Goal: Task Accomplishment & Management: Manage account settings

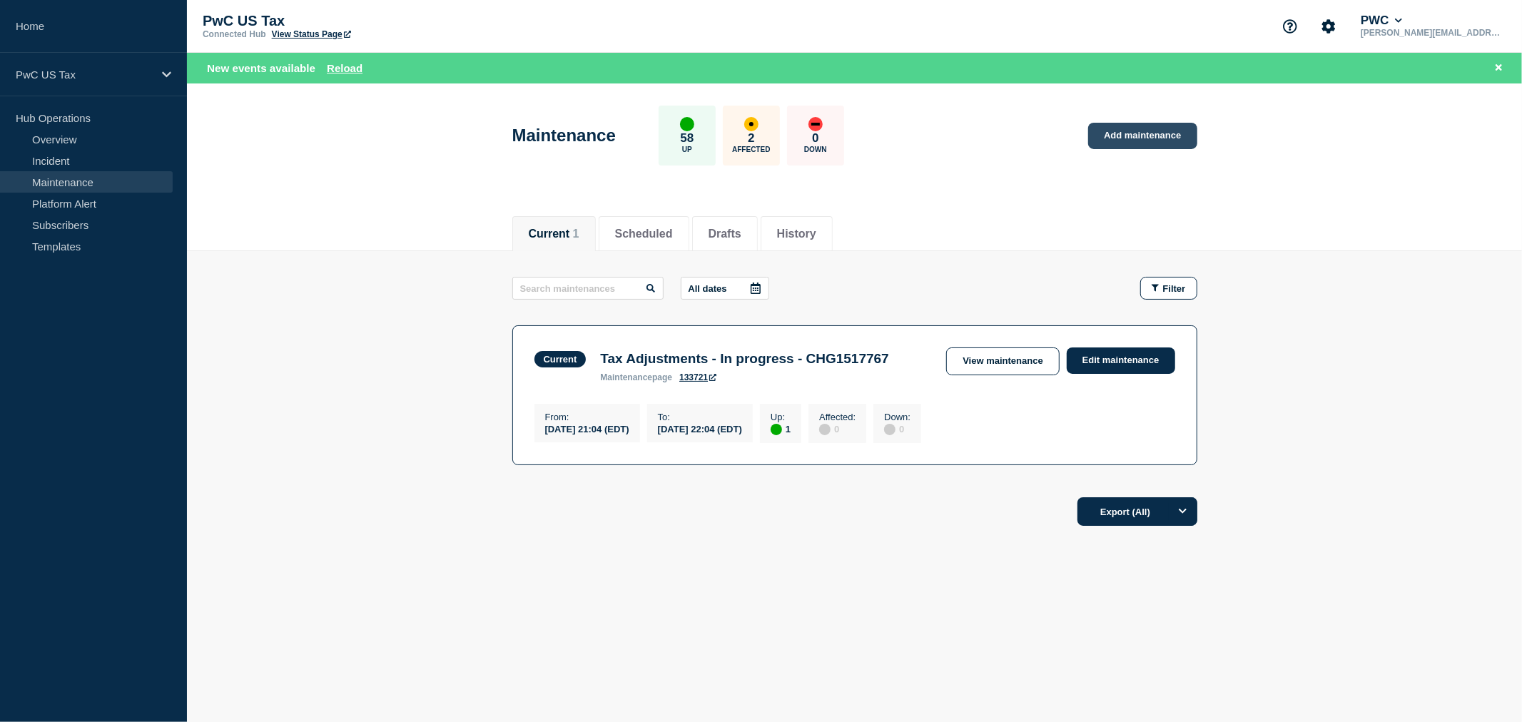
click at [1133, 133] on link "Add maintenance" at bounding box center [1142, 136] width 108 height 26
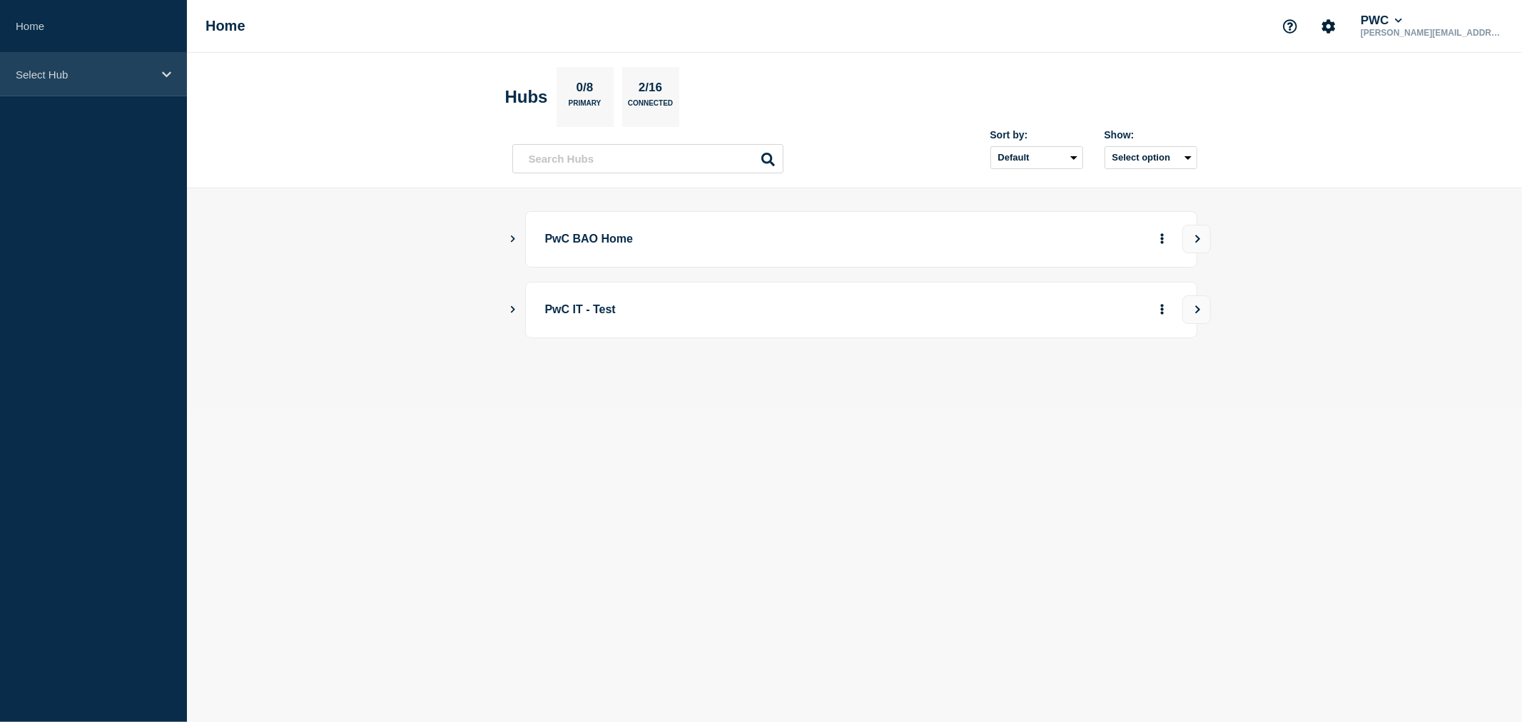
click at [155, 76] on div "Select Hub" at bounding box center [93, 75] width 187 height 44
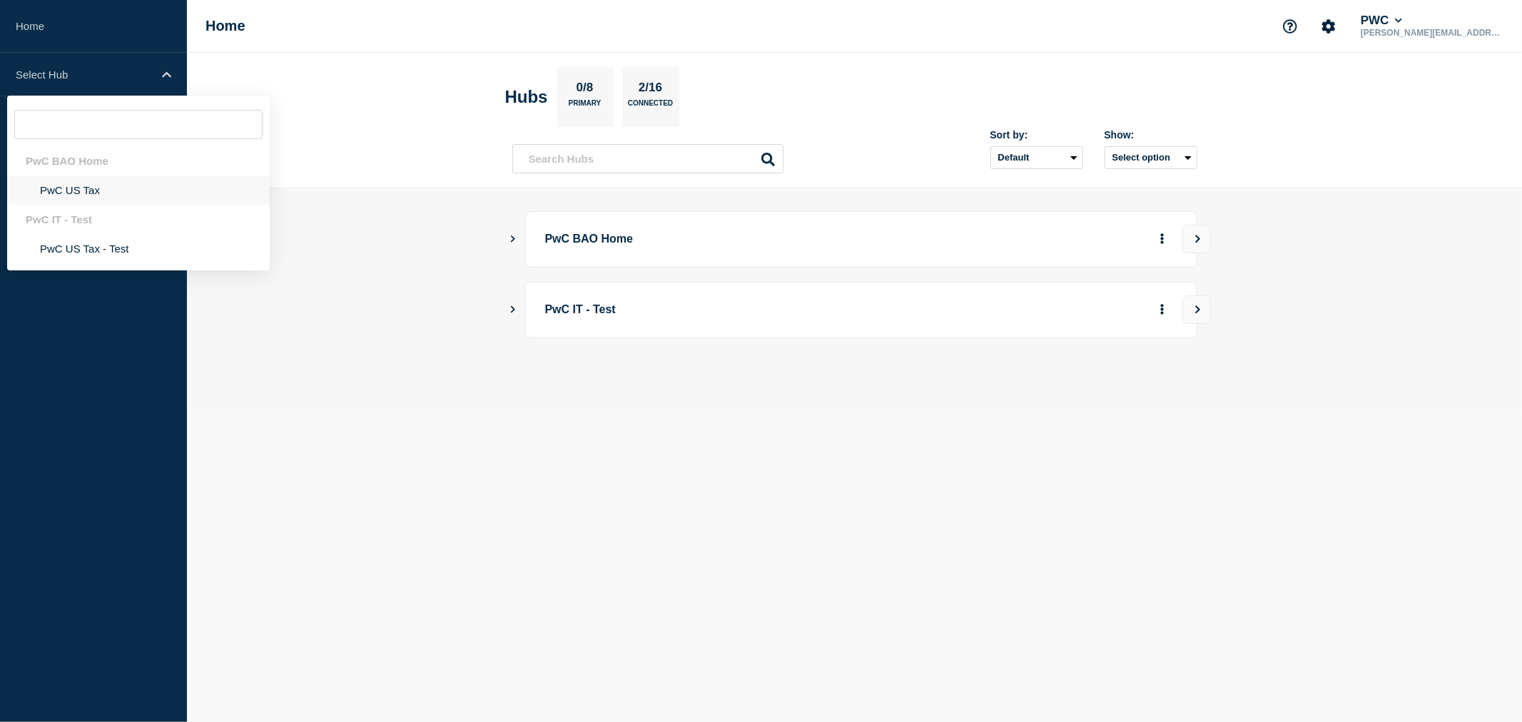
click at [79, 187] on li "PwC US Tax" at bounding box center [138, 190] width 263 height 29
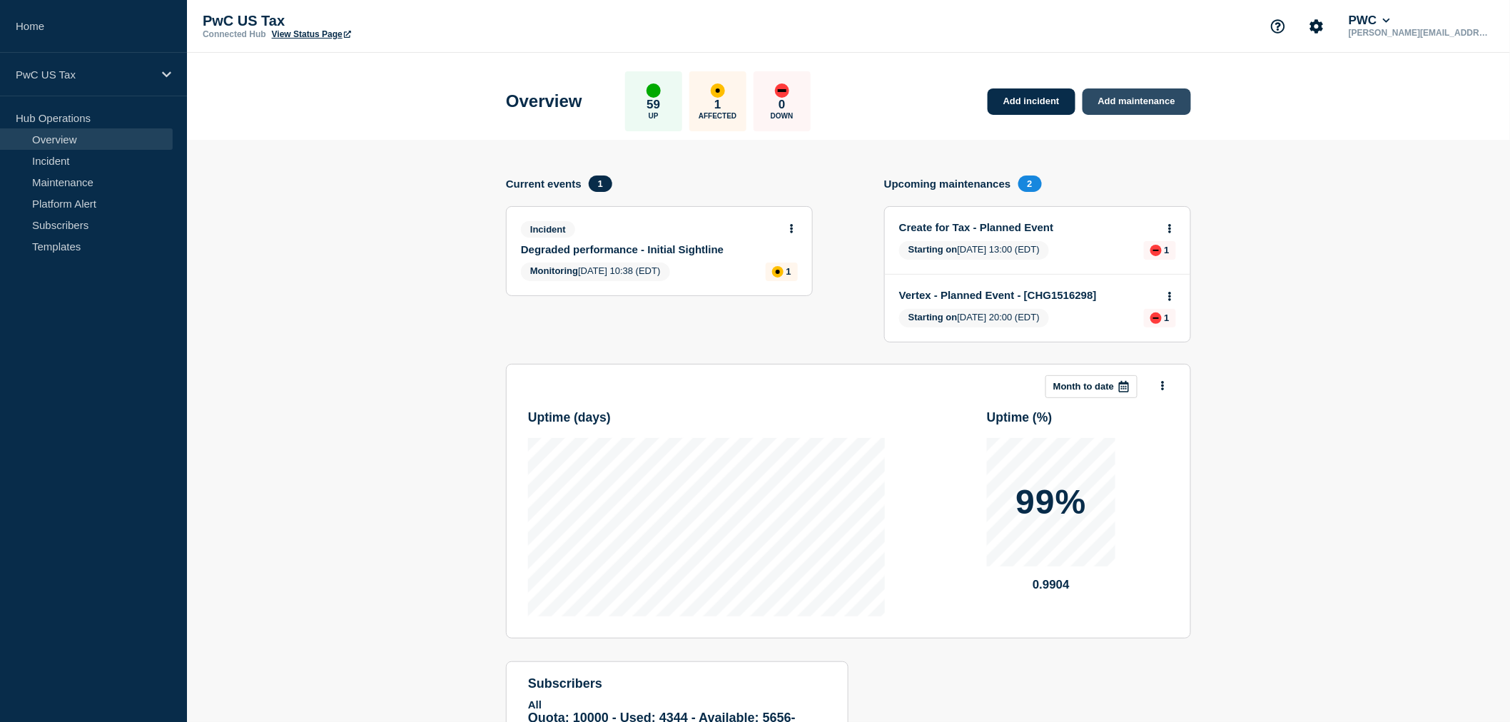
click at [1100, 104] on link "Add maintenance" at bounding box center [1137, 101] width 108 height 26
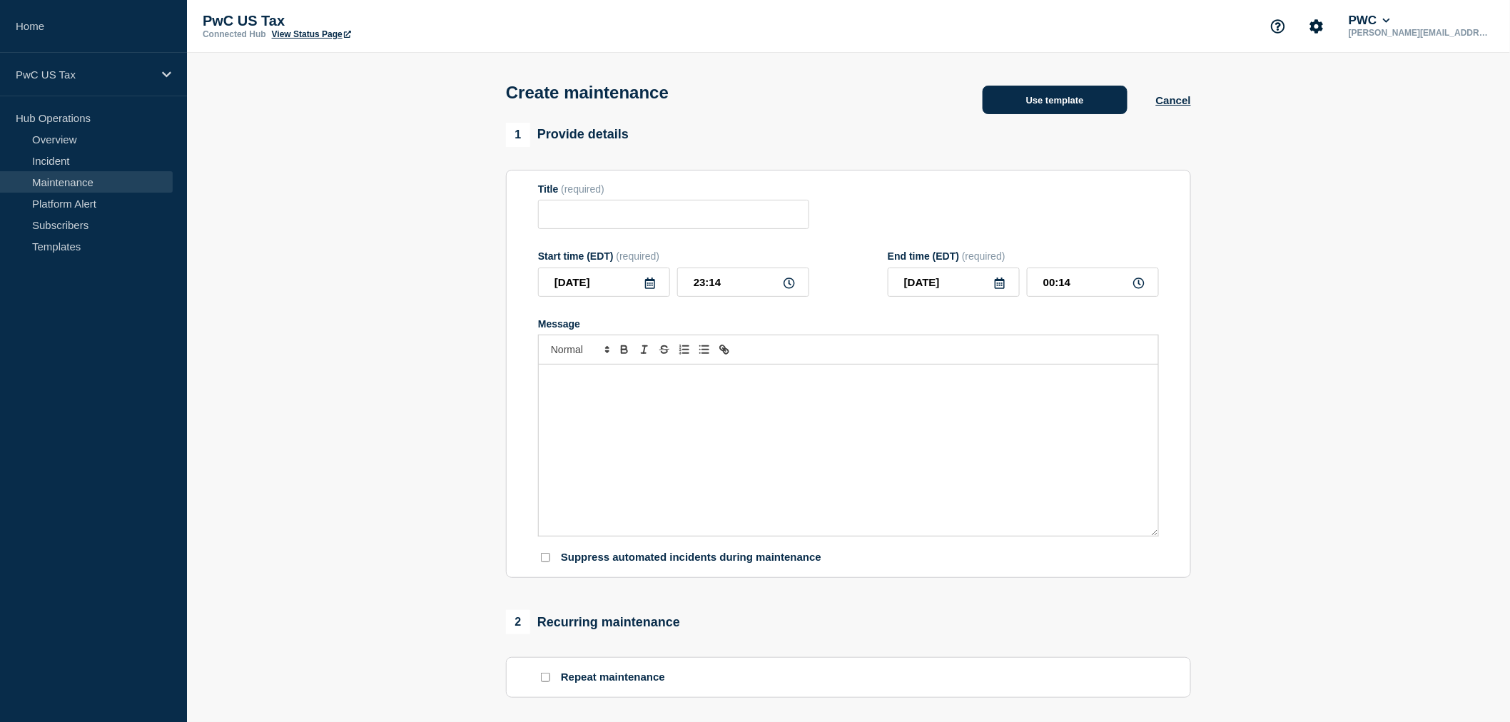
click at [1076, 114] on button "Use template" at bounding box center [1055, 100] width 145 height 29
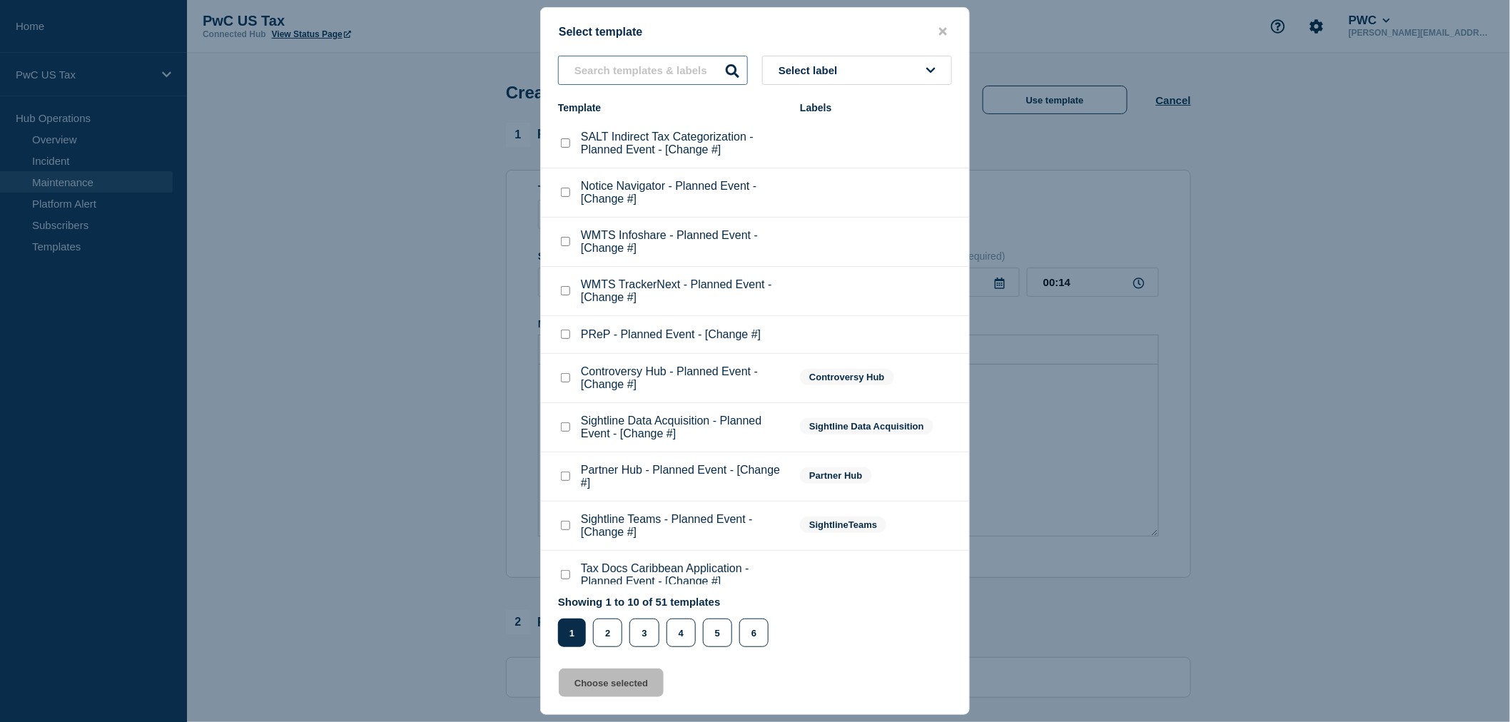
click at [637, 57] on input "text" at bounding box center [653, 70] width 190 height 29
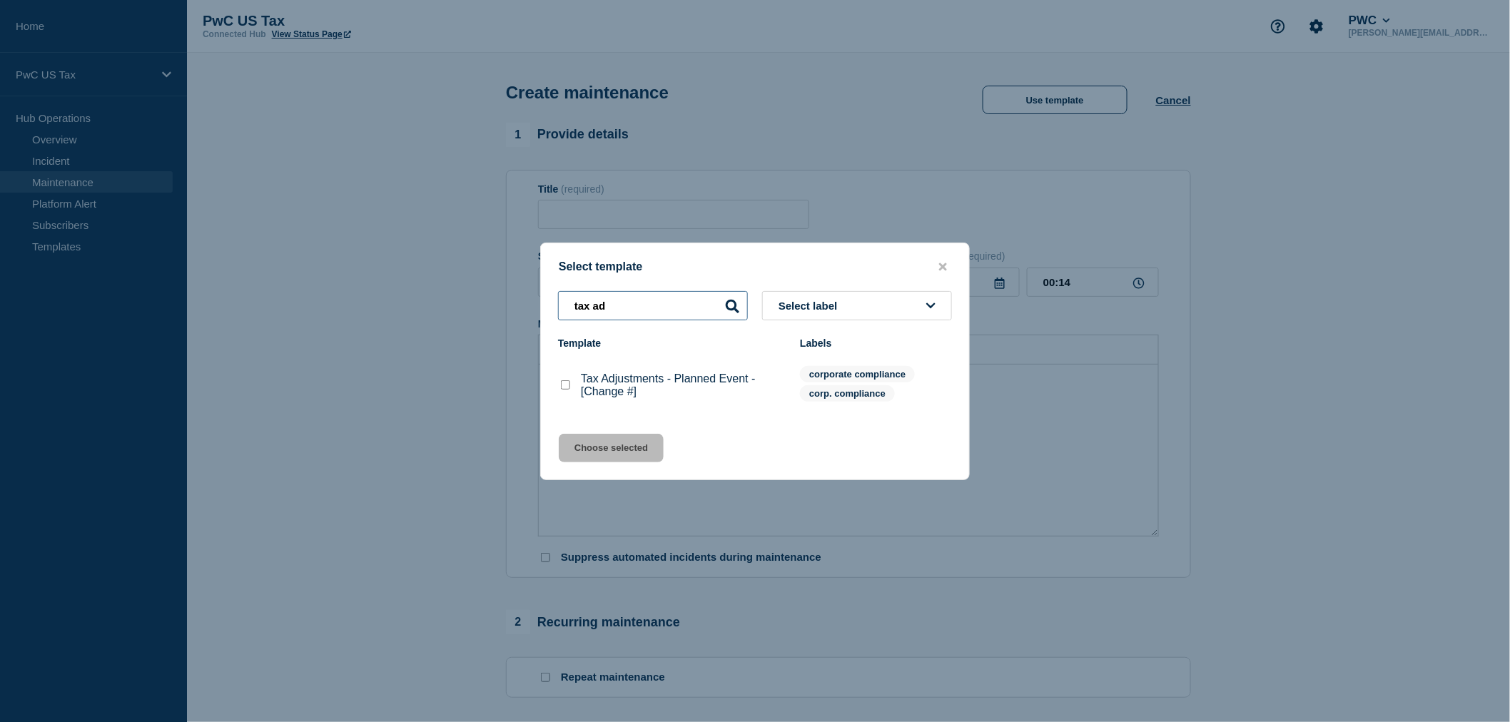
type input "tax ad"
drag, startPoint x: 562, startPoint y: 388, endPoint x: 568, endPoint y: 393, distance: 8.1
click at [562, 388] on checkbox"] "Tax Adjustments - Planned Event - [Change #] checkbox" at bounding box center [565, 384] width 9 height 9
checkbox checkbox"] "true"
click at [598, 445] on button "Choose selected" at bounding box center [611, 448] width 105 height 29
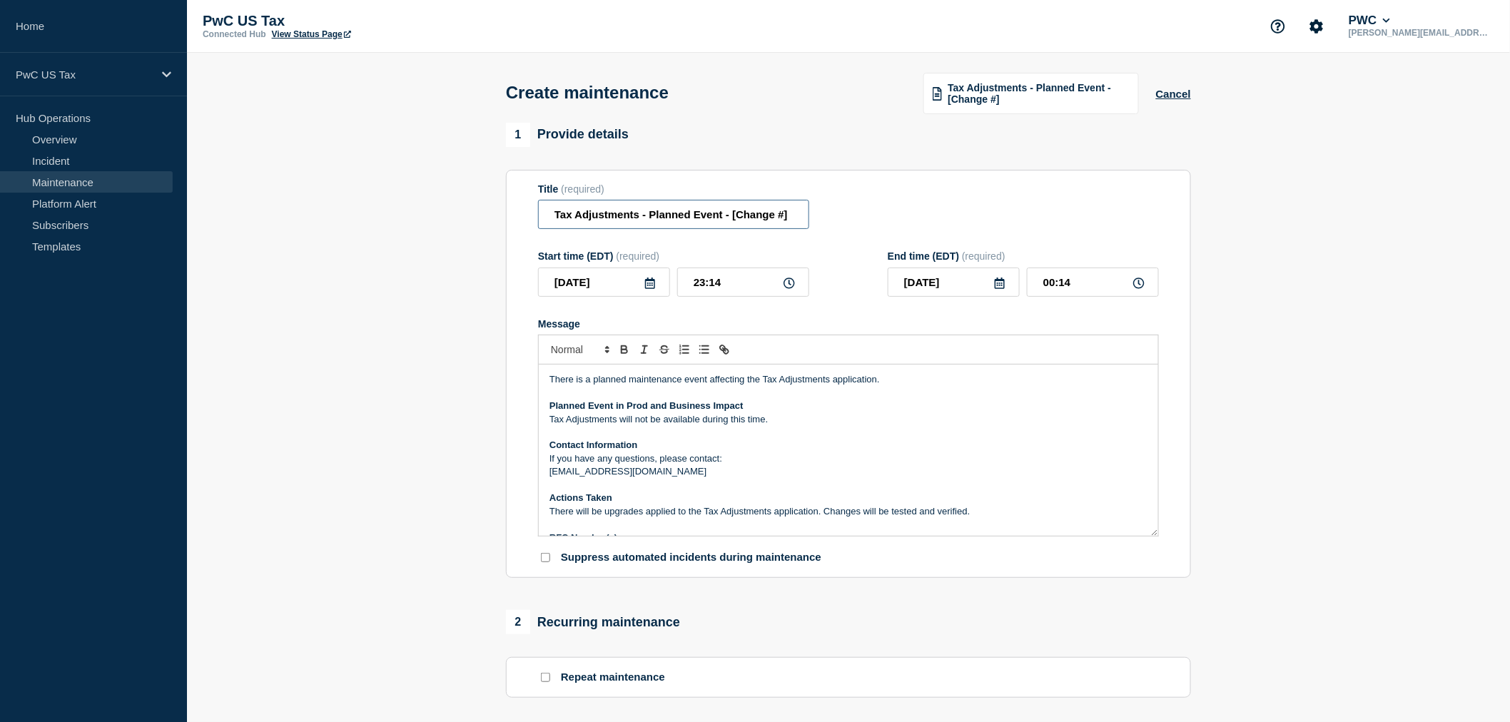
drag, startPoint x: 732, startPoint y: 223, endPoint x: 801, endPoint y: 216, distance: 69.6
click at [801, 216] on input "Tax Adjustments - Planned Event - [Change #]" at bounding box center [673, 214] width 271 height 29
paste input "CHG1517863"
type input "Tax Adjustments - Planned Event - CHG1517863"
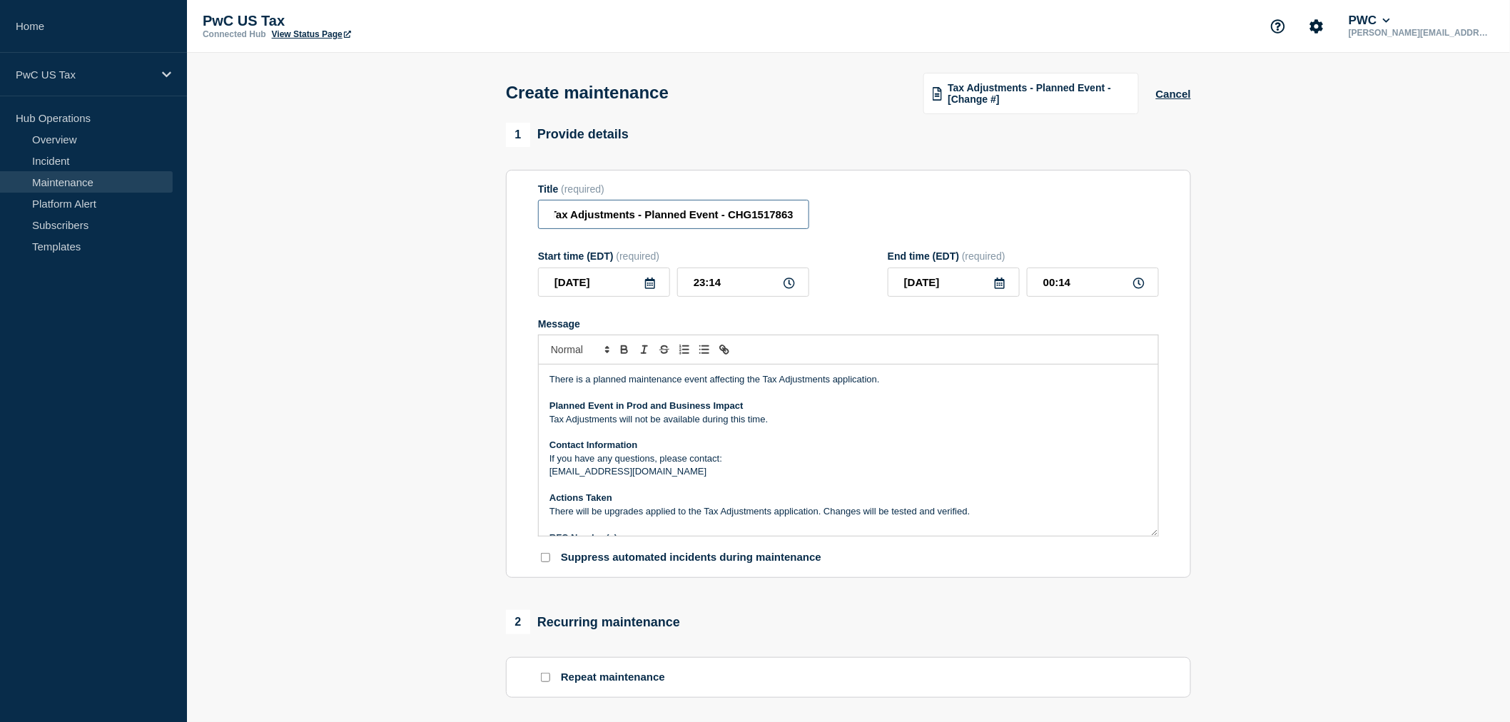
scroll to position [0, 0]
click at [742, 286] on input "23:14" at bounding box center [743, 282] width 132 height 29
drag, startPoint x: 735, startPoint y: 223, endPoint x: 804, endPoint y: 213, distance: 69.9
click at [804, 213] on input "Tax Adjustments - Planned Event - CHG1517863" at bounding box center [673, 214] width 271 height 29
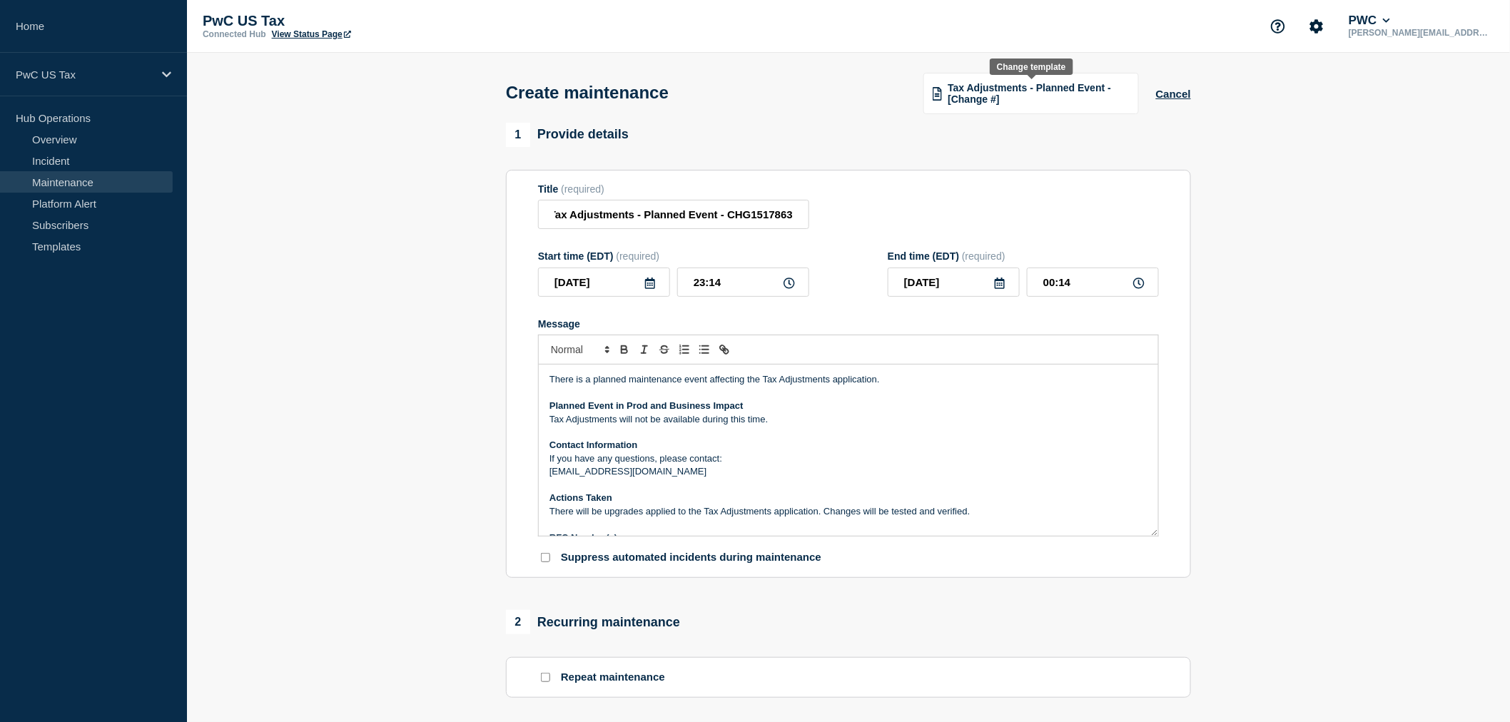
click at [945, 101] on div "Tax Adjustments - Planned Event - [Change #]" at bounding box center [1031, 93] width 216 height 41
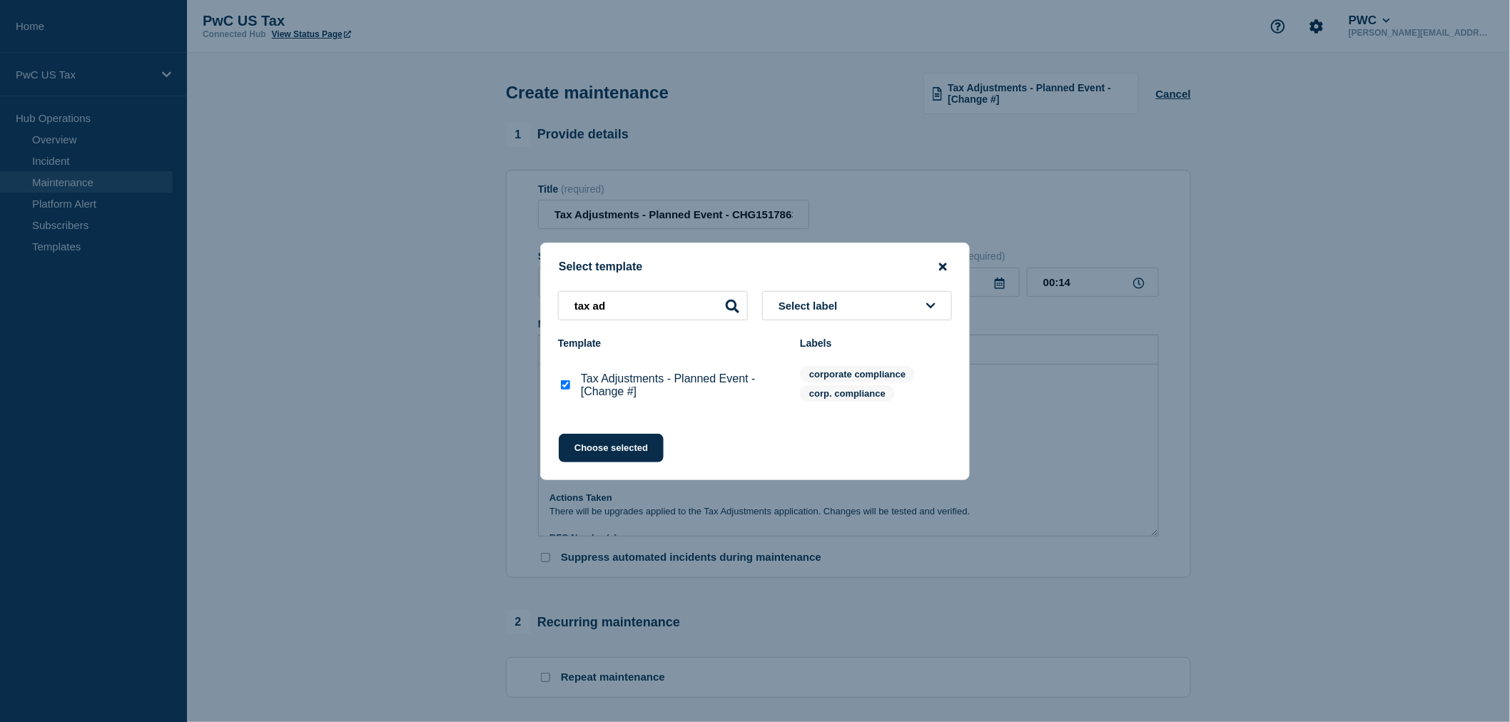
click at [943, 266] on icon "close button" at bounding box center [943, 267] width 8 height 8
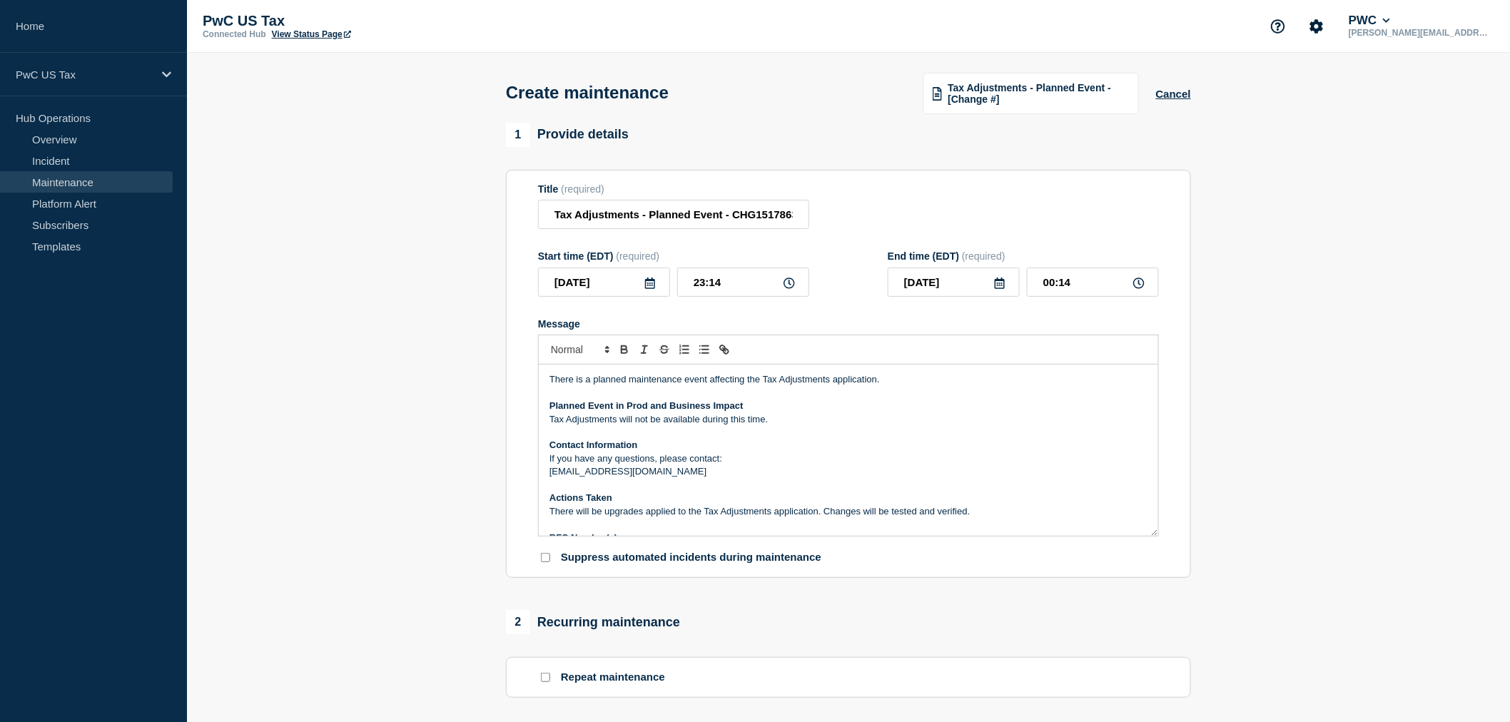
click at [837, 400] on p "Message" at bounding box center [849, 393] width 598 height 13
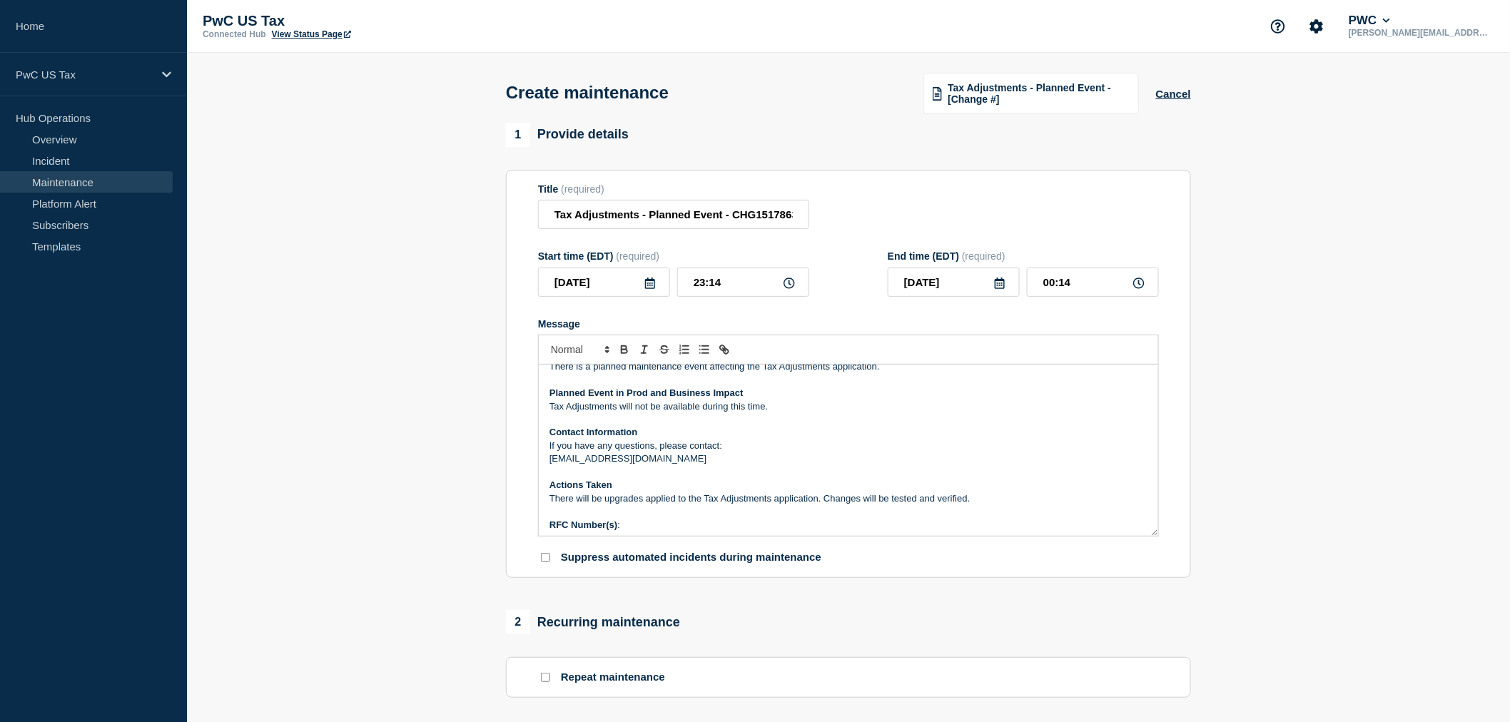
scroll to position [16, 0]
click at [641, 518] on p "RFC Number(s) :" at bounding box center [849, 521] width 598 height 13
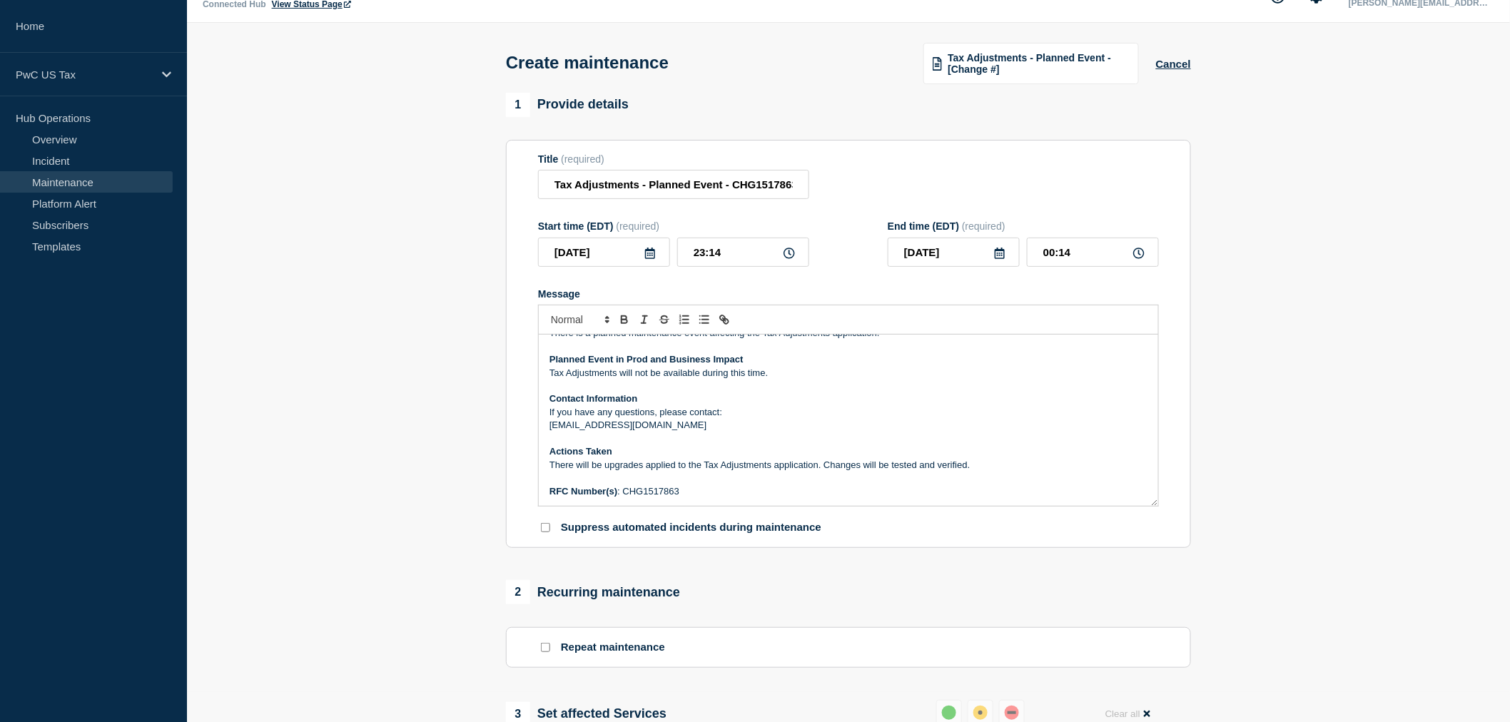
scroll to position [79, 0]
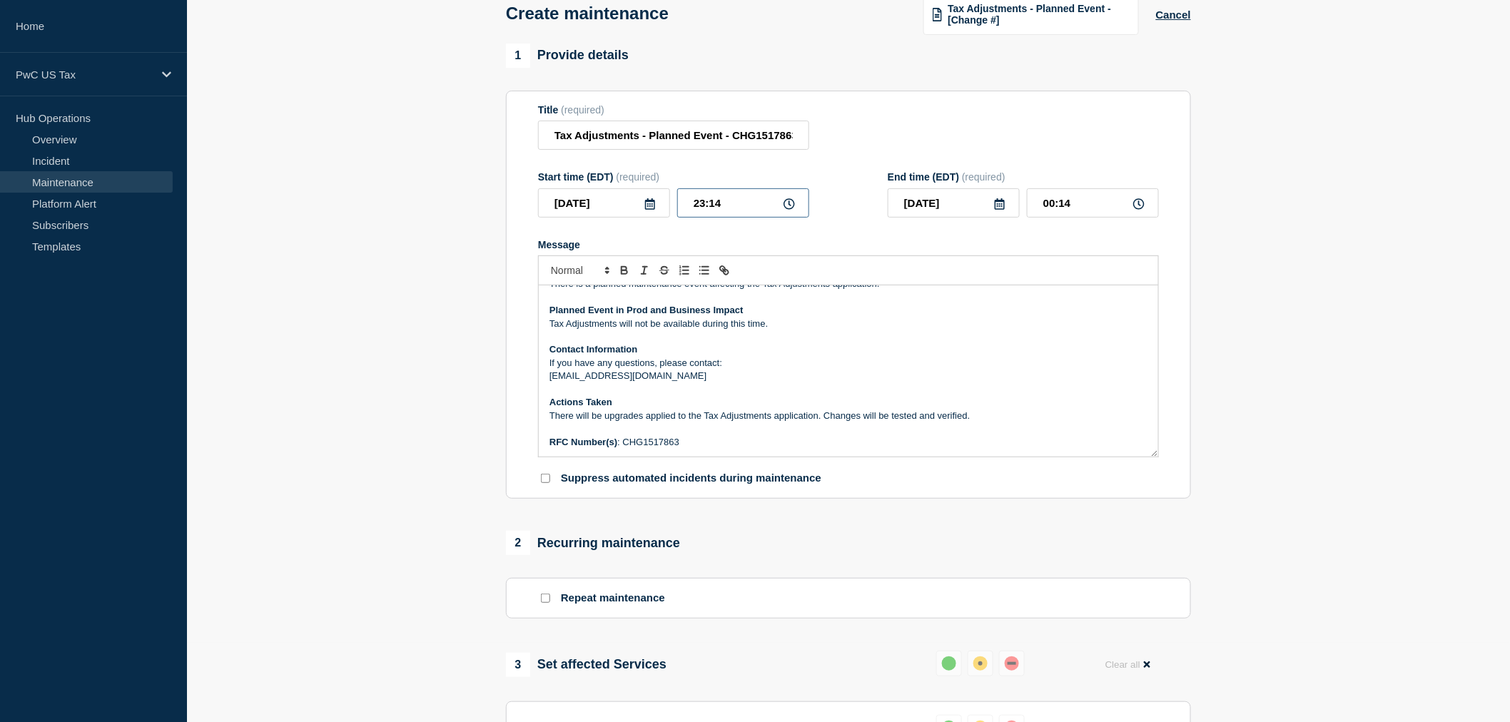
click at [732, 211] on input "23:14" at bounding box center [743, 202] width 132 height 29
type input "23:30"
type input "00:30"
click at [1073, 205] on input "00:30" at bounding box center [1093, 202] width 132 height 29
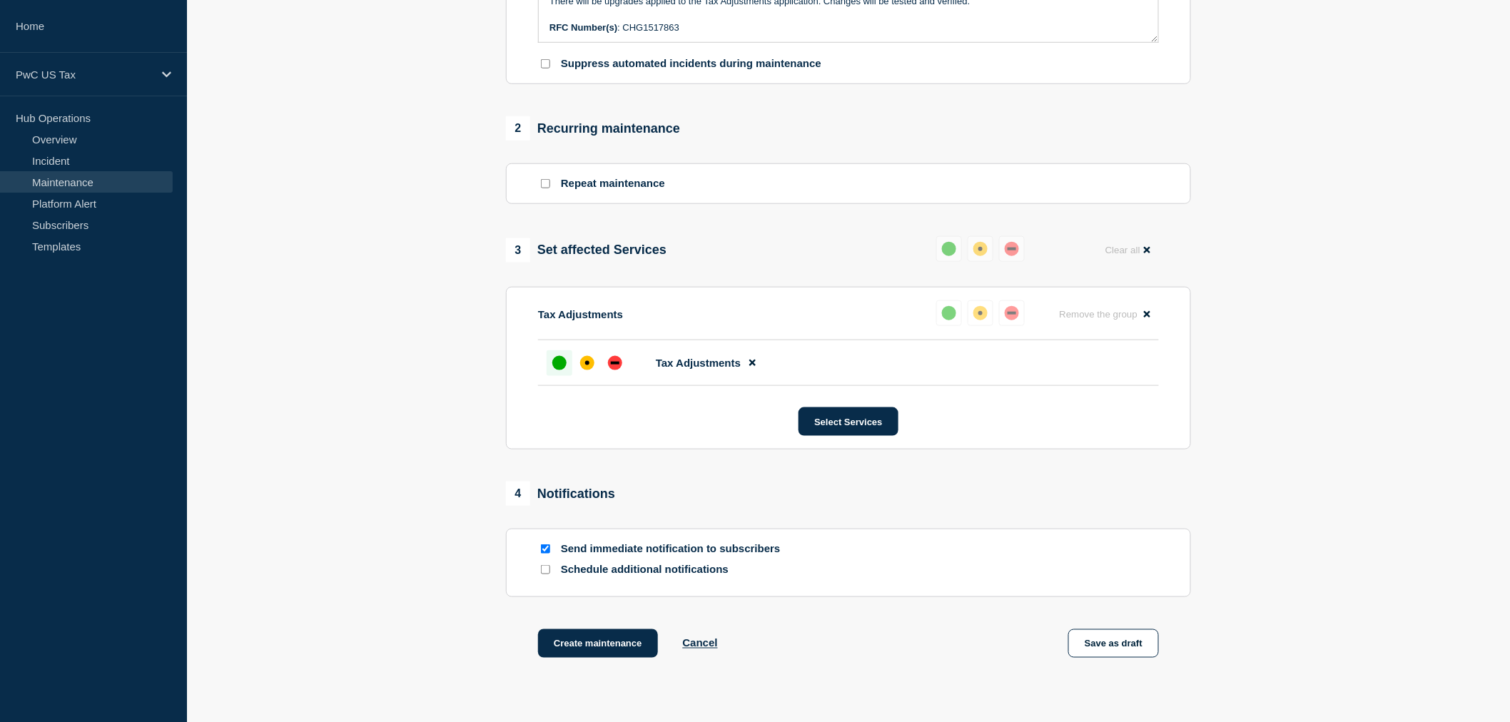
scroll to position [599, 0]
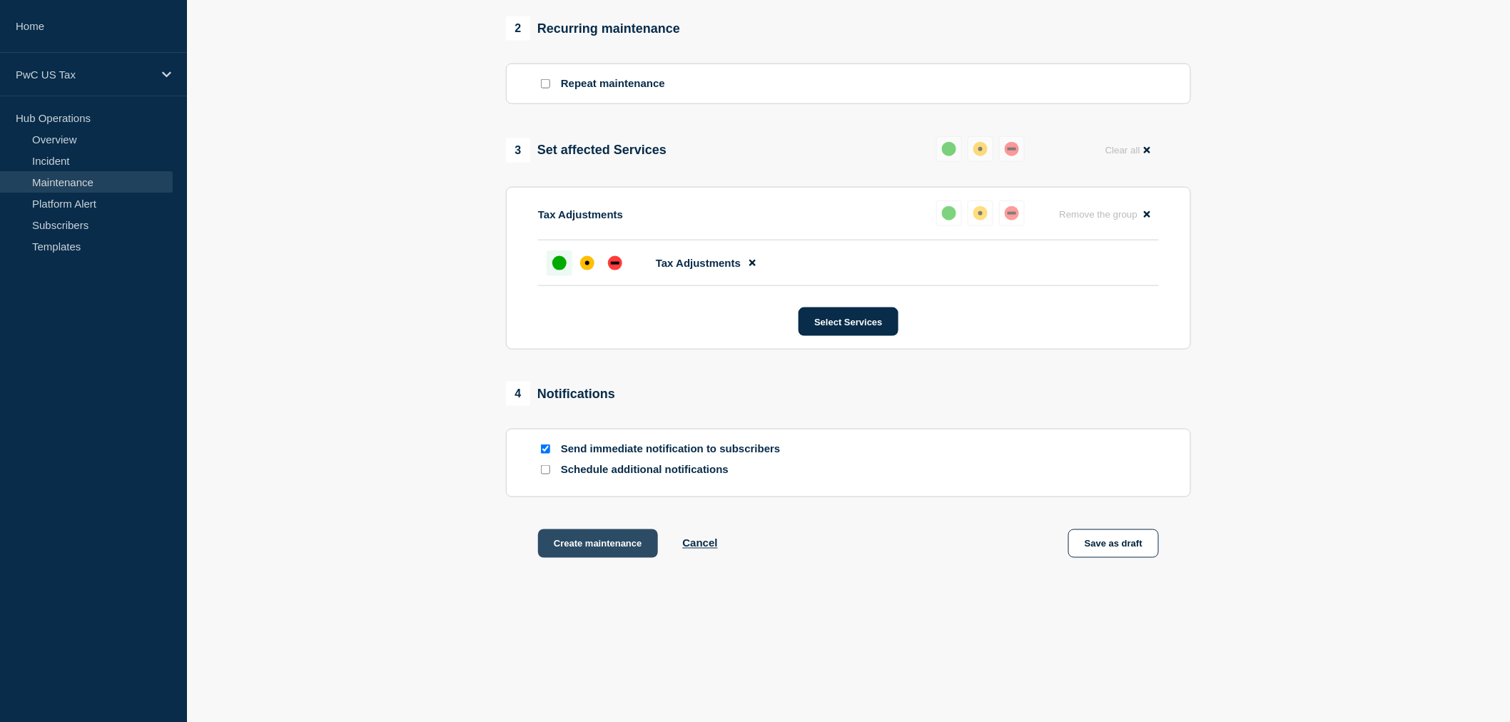
click at [582, 551] on button "Create maintenance" at bounding box center [598, 544] width 120 height 29
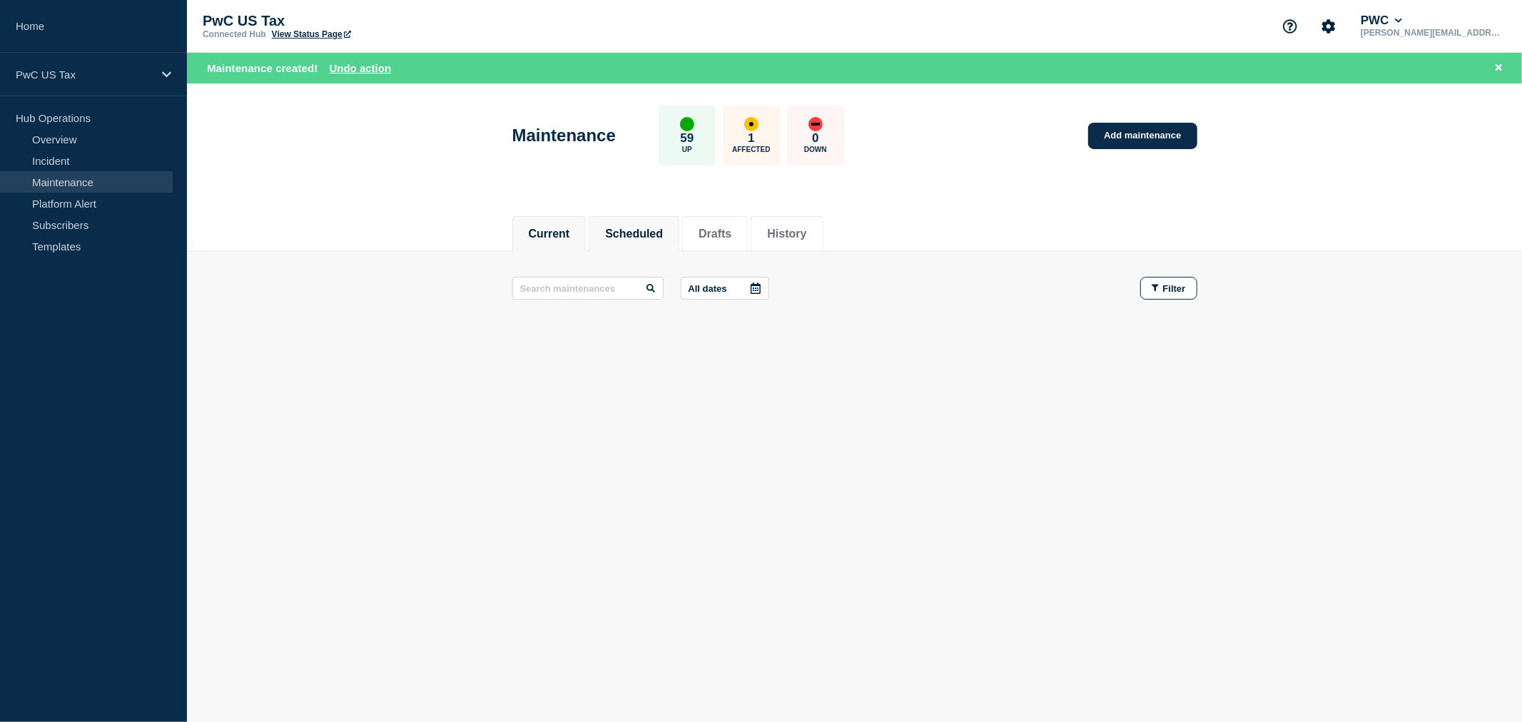
click at [634, 228] on button "Scheduled" at bounding box center [634, 234] width 58 height 13
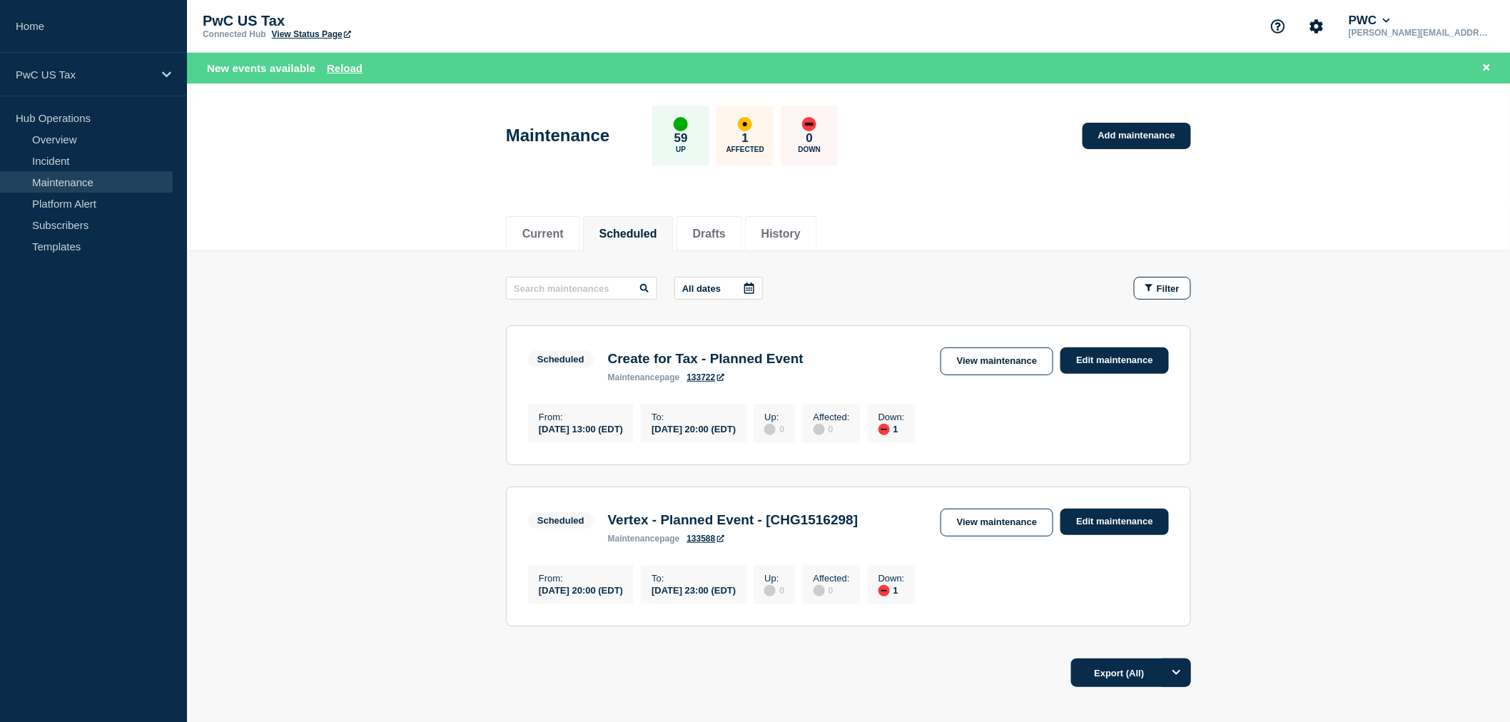
click at [640, 231] on button "Scheduled" at bounding box center [628, 234] width 58 height 13
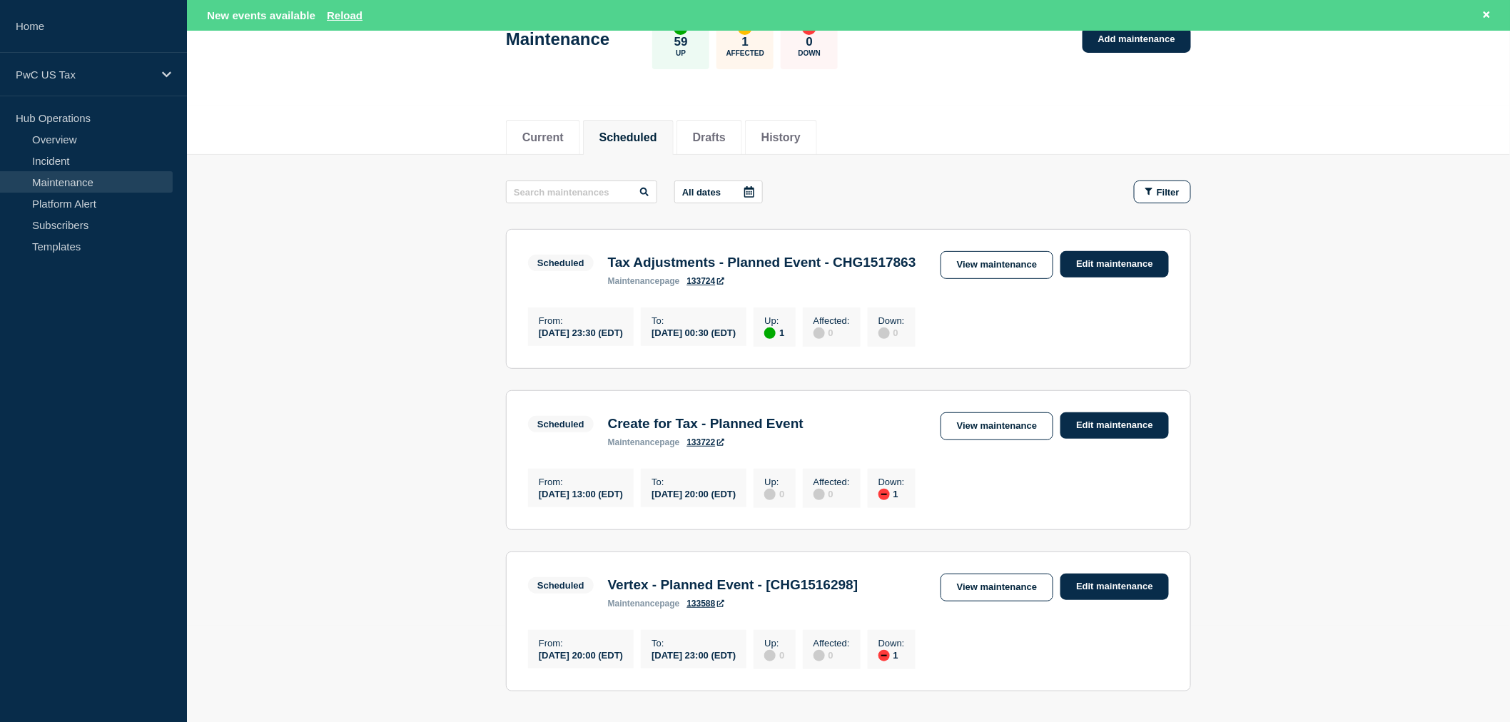
scroll to position [79, 0]
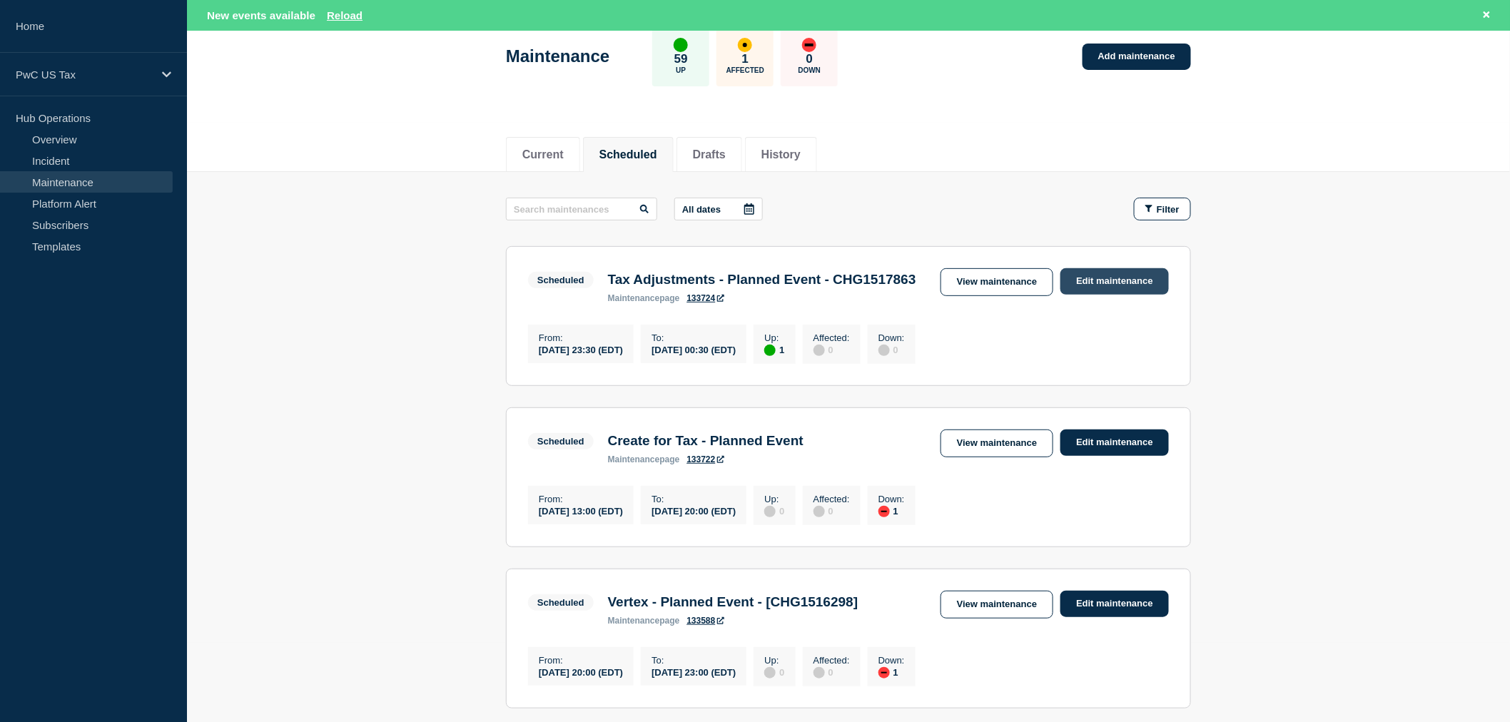
click at [1087, 284] on link "Edit maintenance" at bounding box center [1114, 281] width 108 height 26
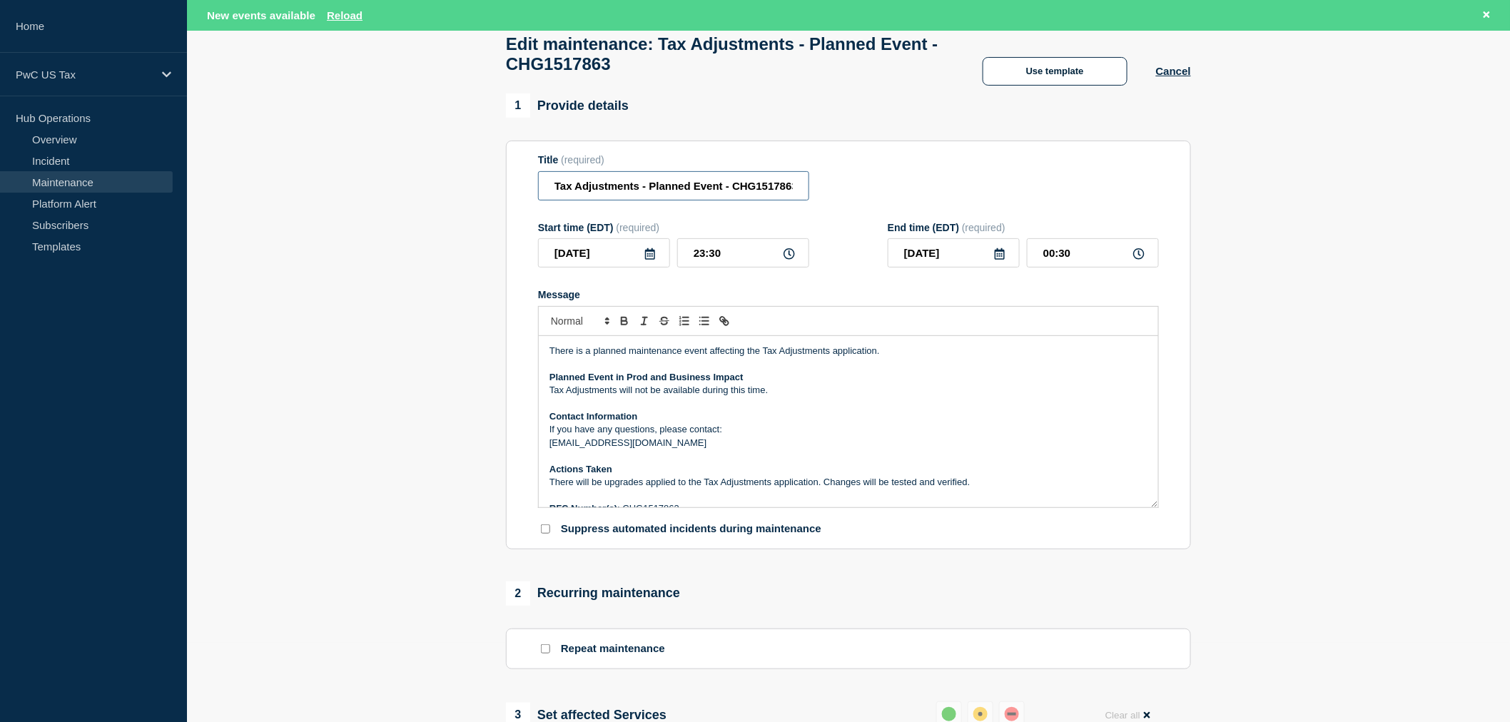
drag, startPoint x: 650, startPoint y: 193, endPoint x: 724, endPoint y: 188, distance: 73.7
click at [724, 188] on input "Tax Adjustments - Planned Event - CHG1517863" at bounding box center [673, 185] width 271 height 29
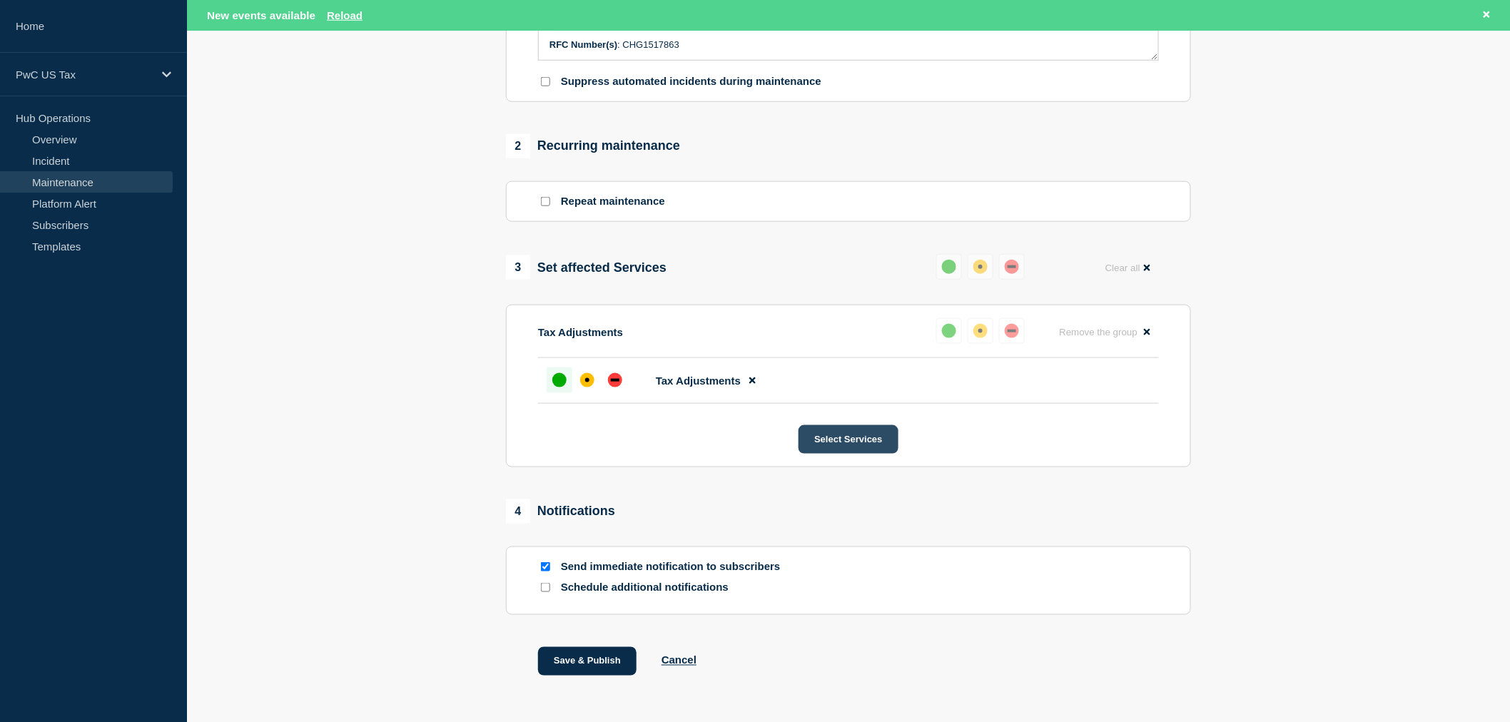
scroll to position [582, 0]
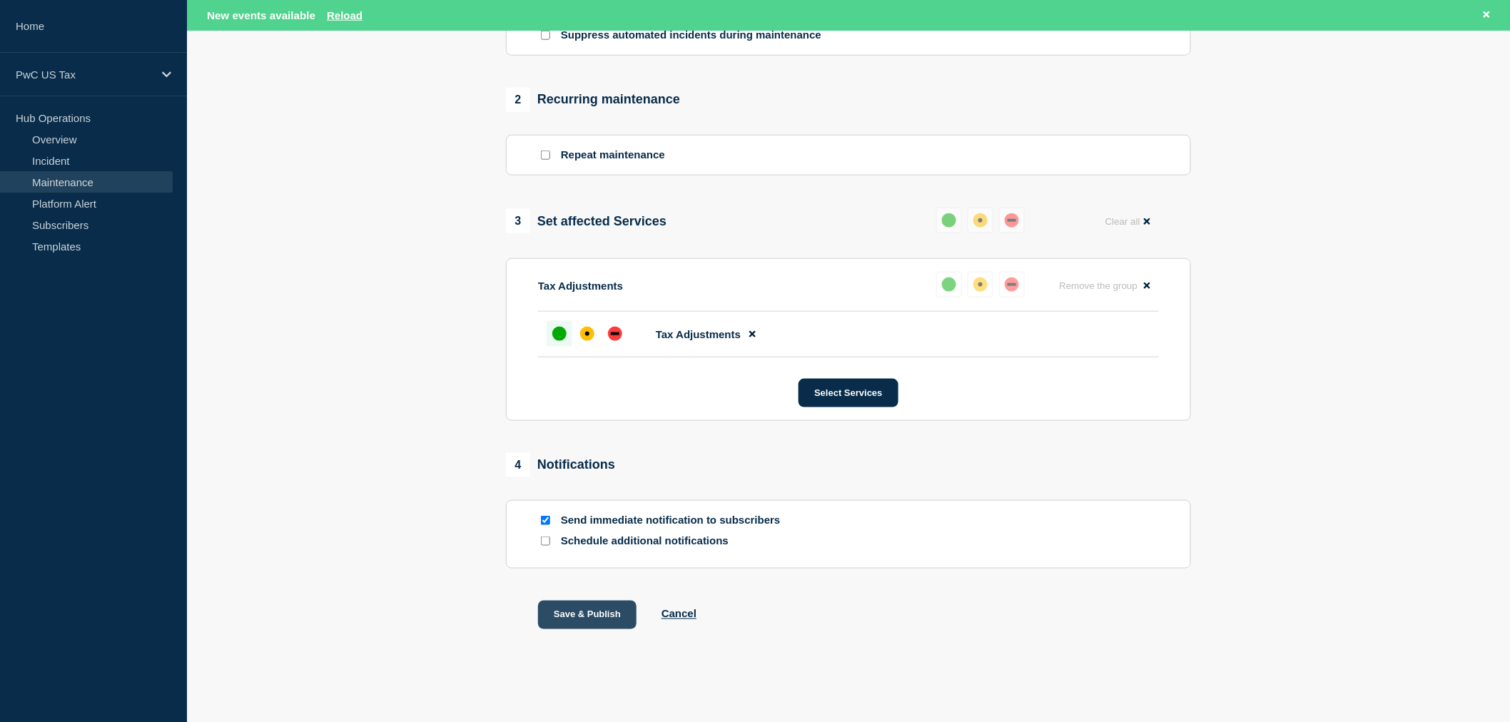
type input "Tax Adjustments - In Progress - CHG1517863"
click at [568, 608] on button "Save & Publish" at bounding box center [587, 615] width 98 height 29
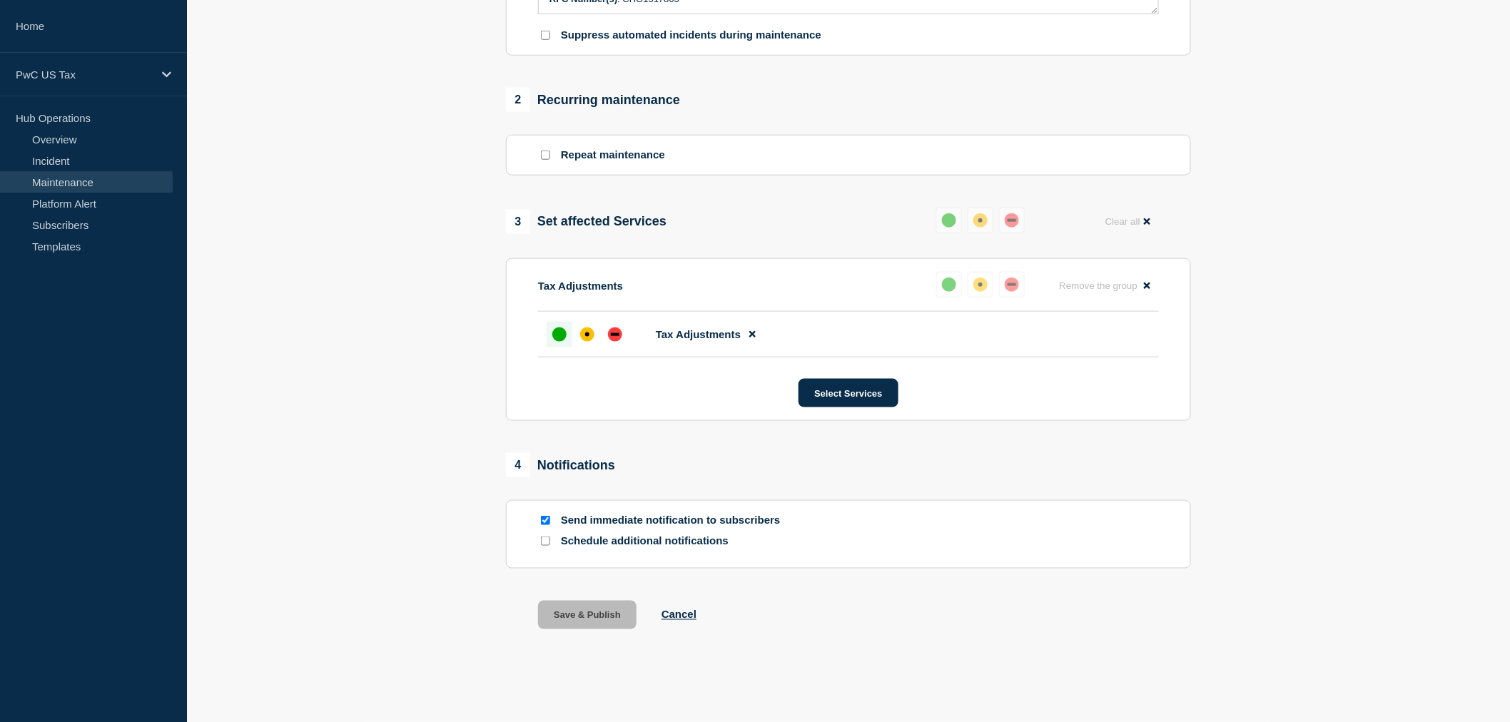
scroll to position [0, 0]
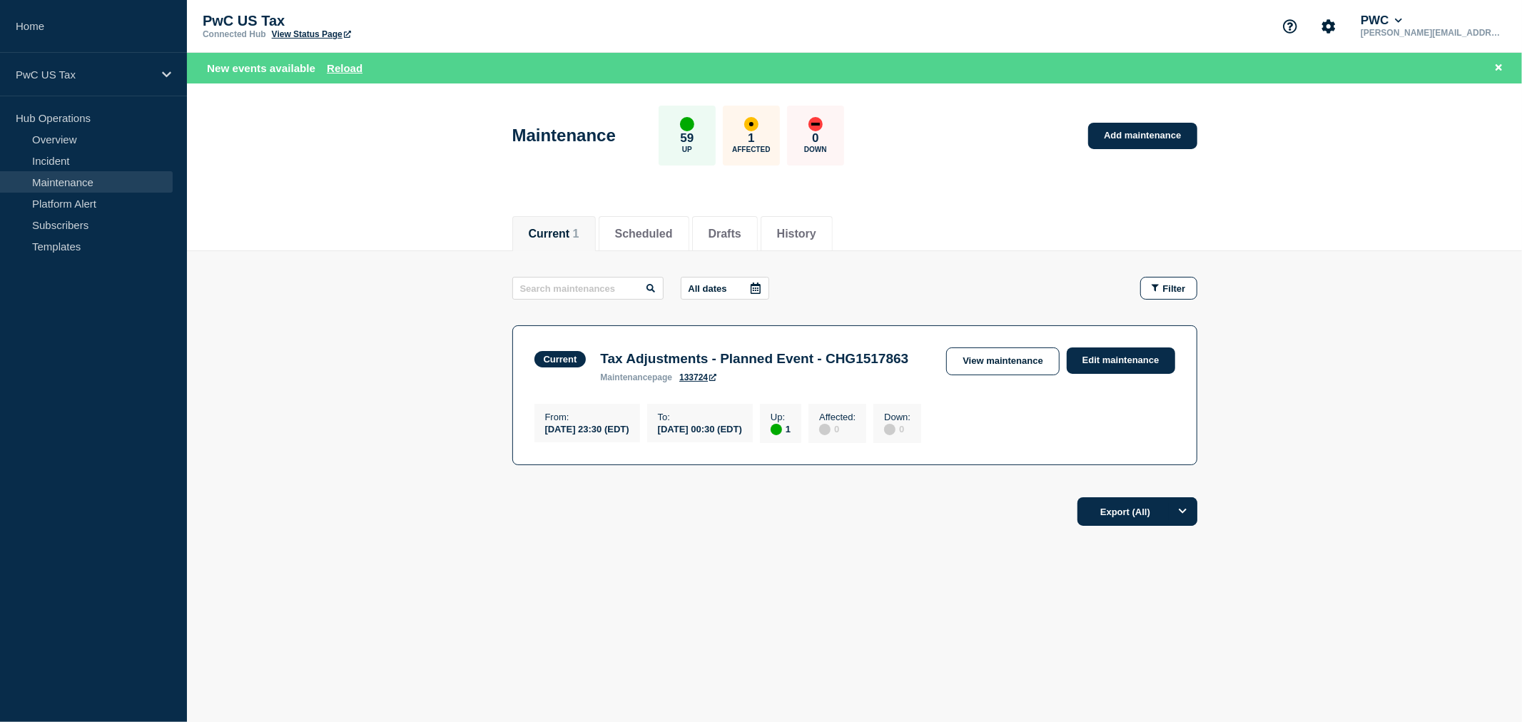
click at [639, 367] on h3 "Tax Adjustments - Planned Event - CHG1517863" at bounding box center [754, 359] width 308 height 16
click at [1101, 359] on link "Edit maintenance" at bounding box center [1121, 361] width 108 height 26
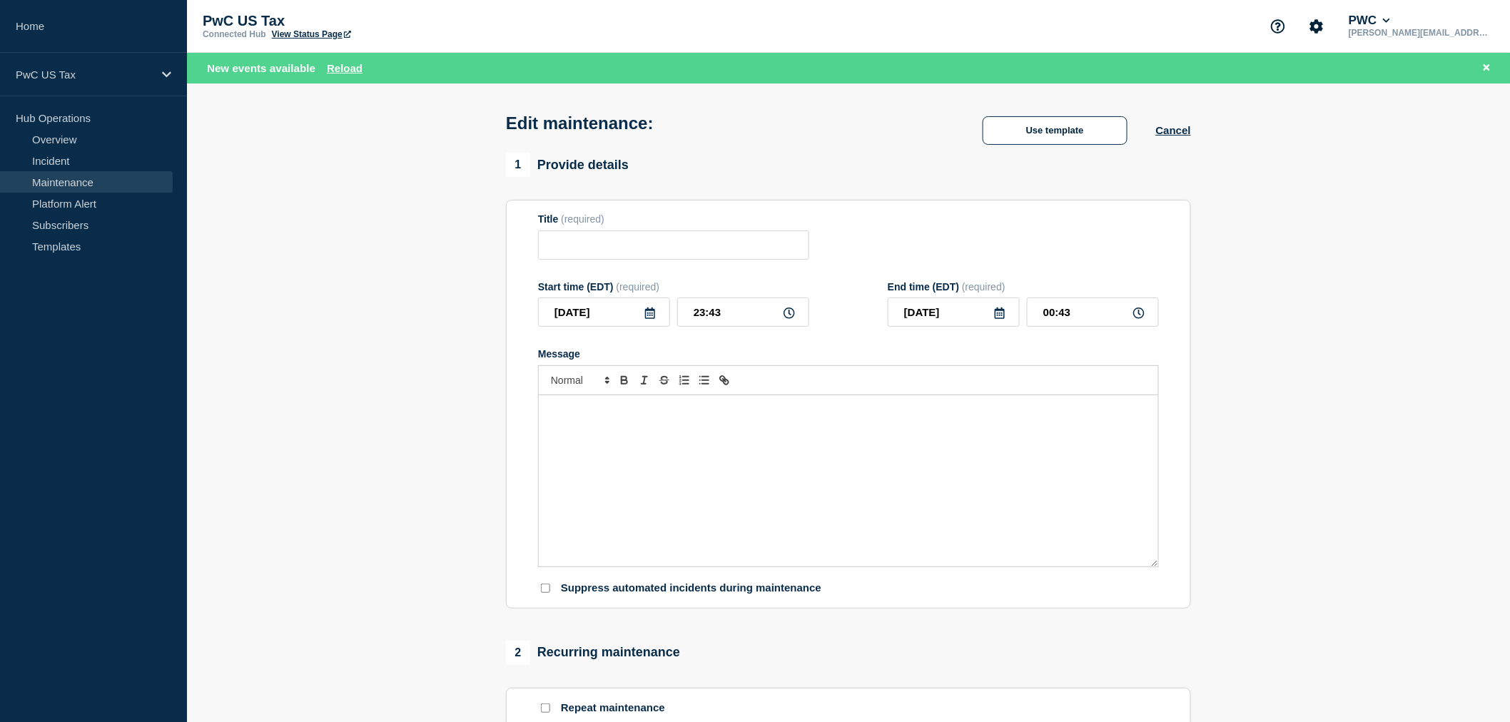
type input "Tax Adjustments - In Progress - CHG1517863"
type input "23:30"
type input "00:30"
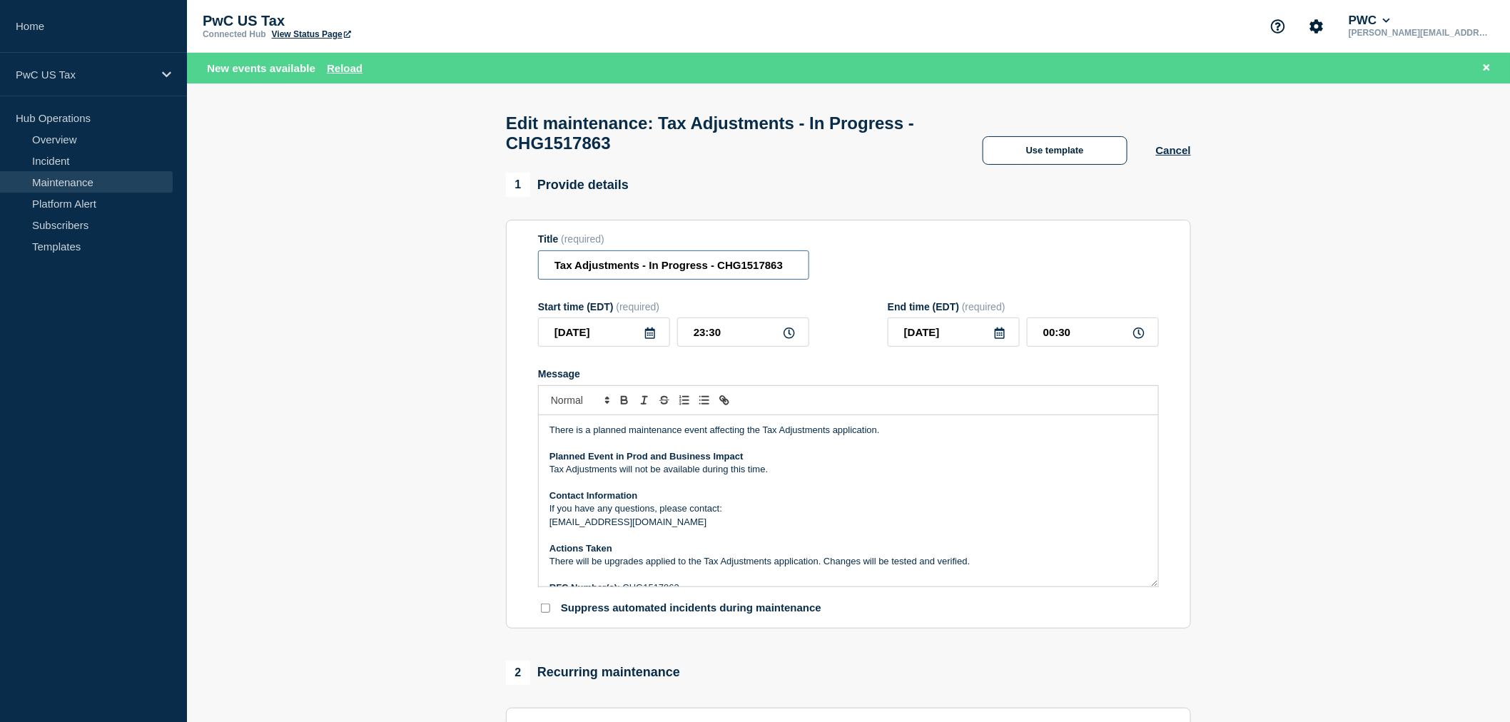
drag, startPoint x: 648, startPoint y: 273, endPoint x: 707, endPoint y: 277, distance: 58.6
click at [707, 277] on input "Tax Adjustments - In Progress - CHG1517863" at bounding box center [673, 264] width 271 height 29
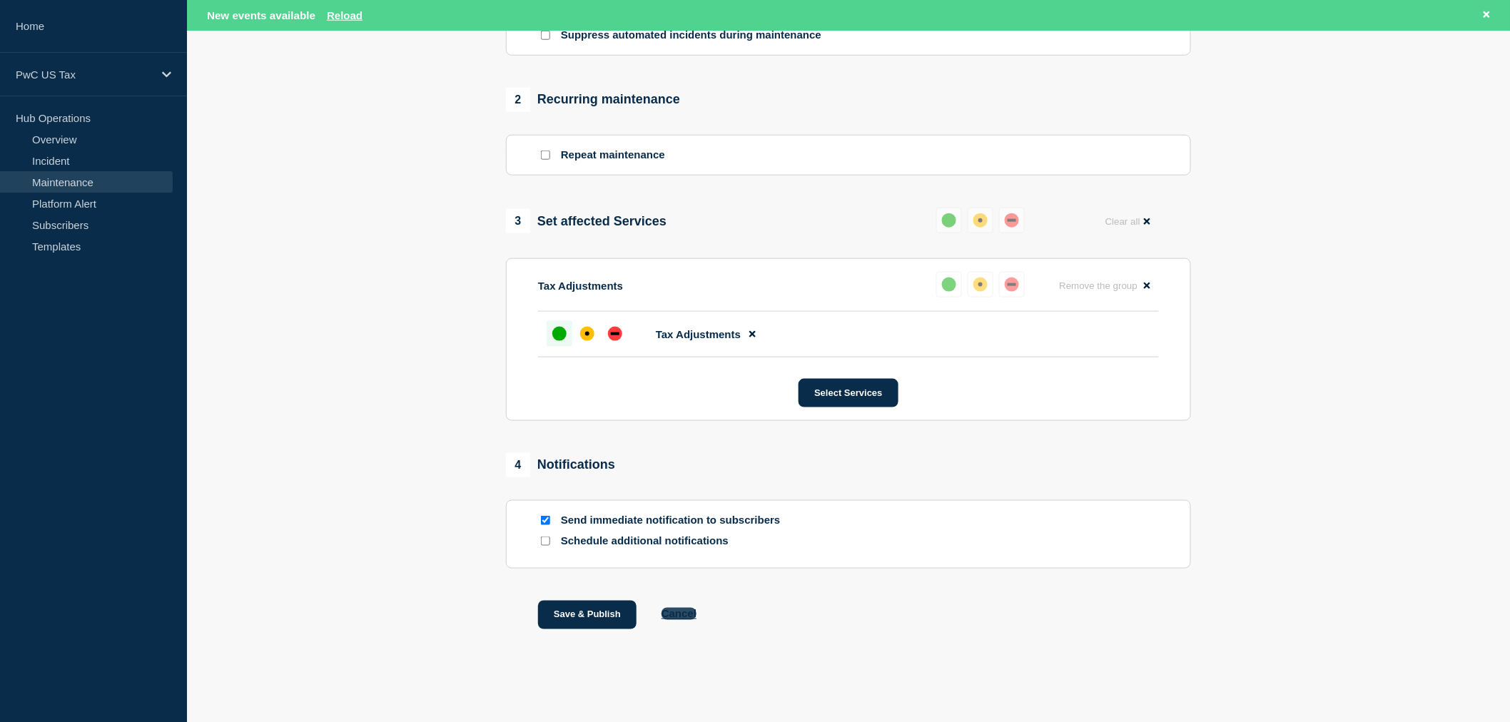
scroll to position [582, 0]
type input "Tax Adjustments - Completed - CHG1517863"
click at [584, 609] on button "Save & Publish" at bounding box center [587, 615] width 98 height 29
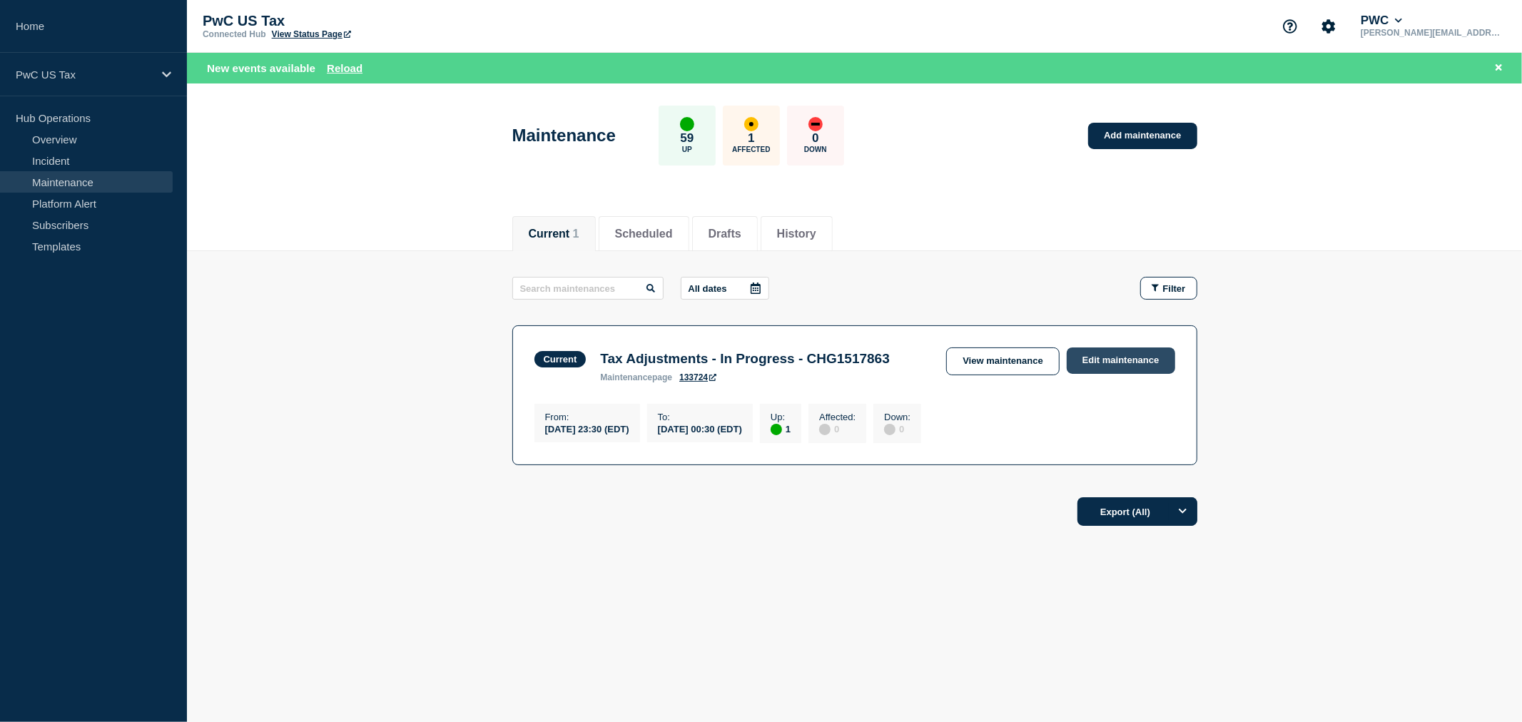
click at [1105, 365] on link "Edit maintenance" at bounding box center [1121, 361] width 108 height 26
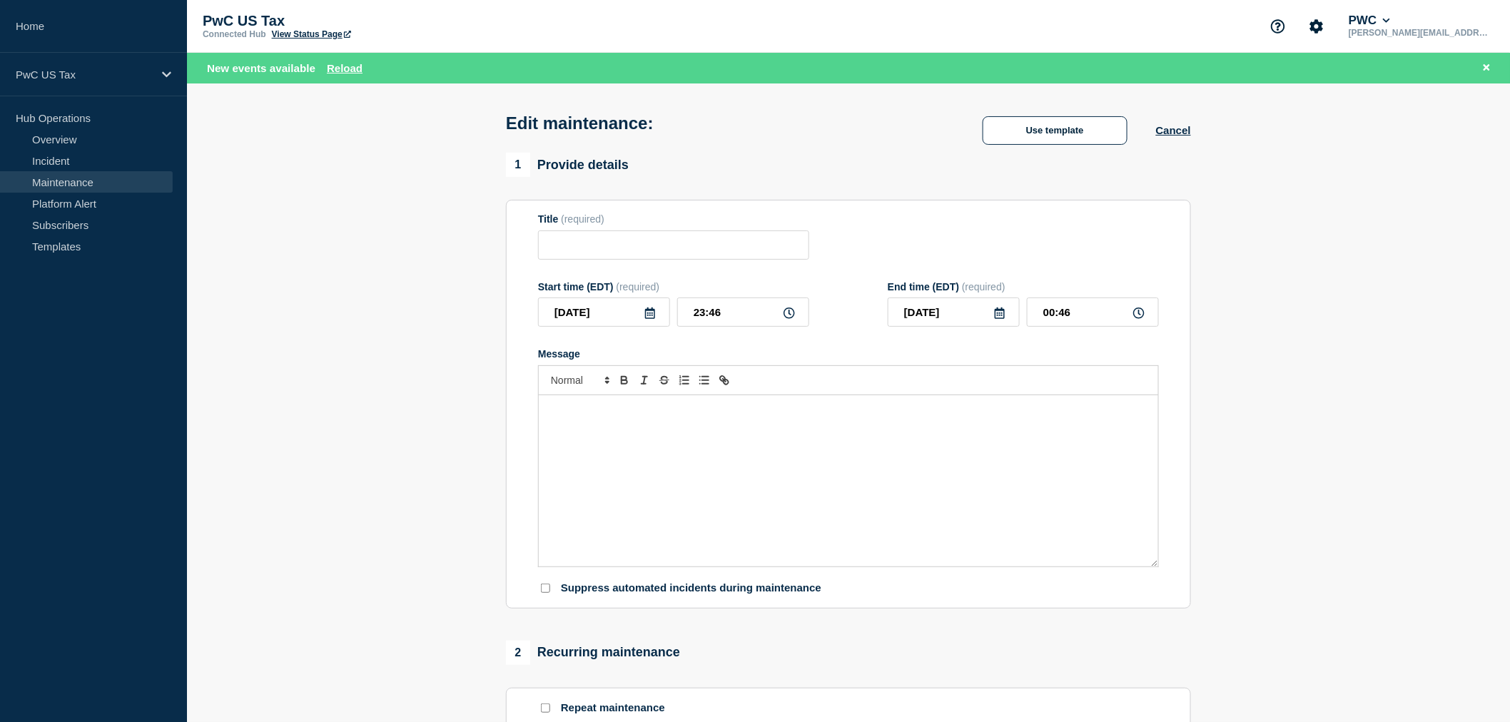
type input "Tax Adjustments - Completed - CHG1517863"
type input "23:30"
type input "00:30"
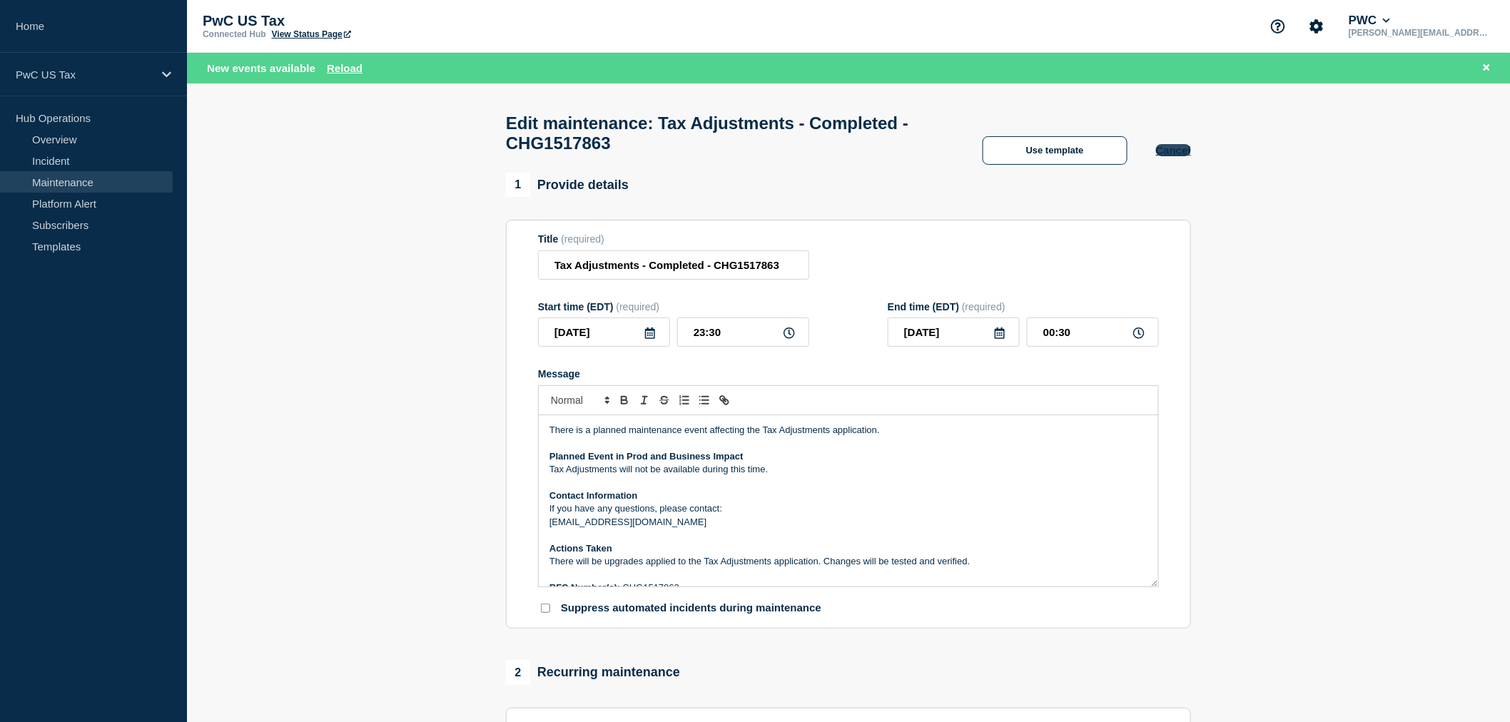
click at [1182, 156] on button "Cancel" at bounding box center [1173, 150] width 35 height 12
